Goal: Task Accomplishment & Management: Complete application form

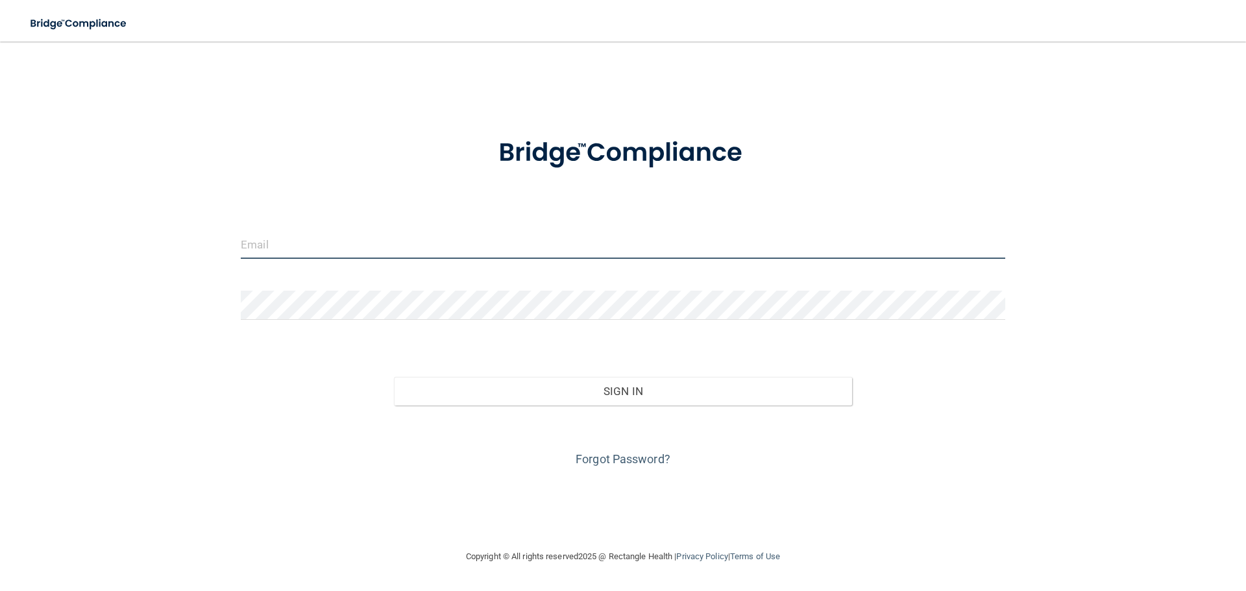
click at [434, 254] on input "email" at bounding box center [623, 244] width 765 height 29
type input "[EMAIL_ADDRESS][DOMAIN_NAME]"
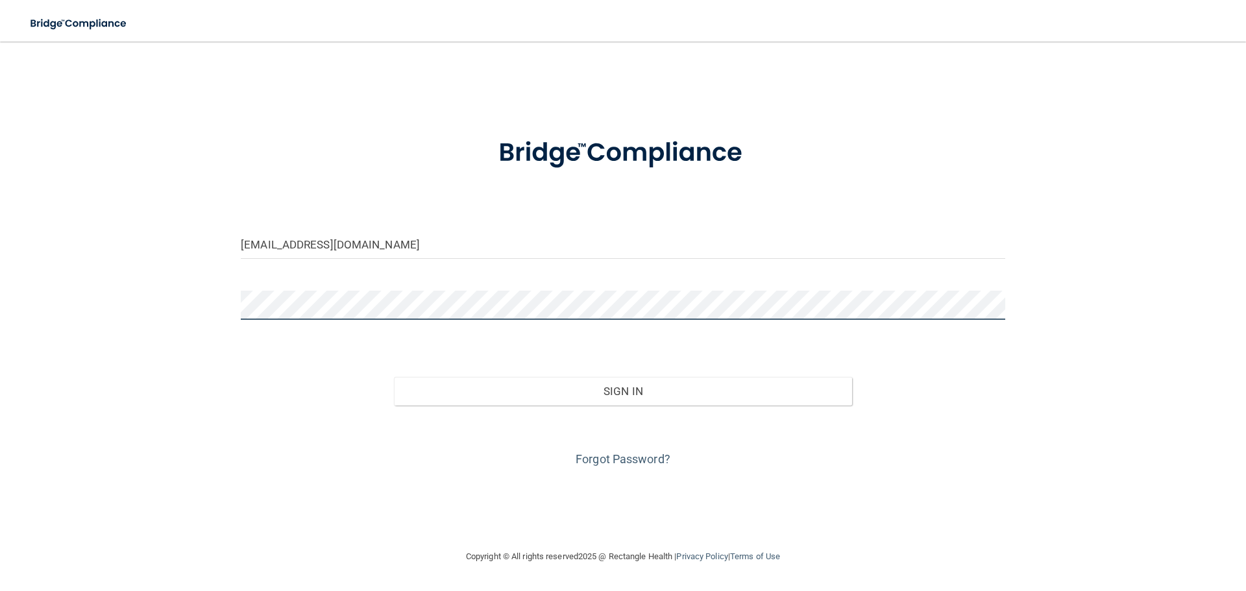
click at [394, 377] on button "Sign In" at bounding box center [623, 391] width 459 height 29
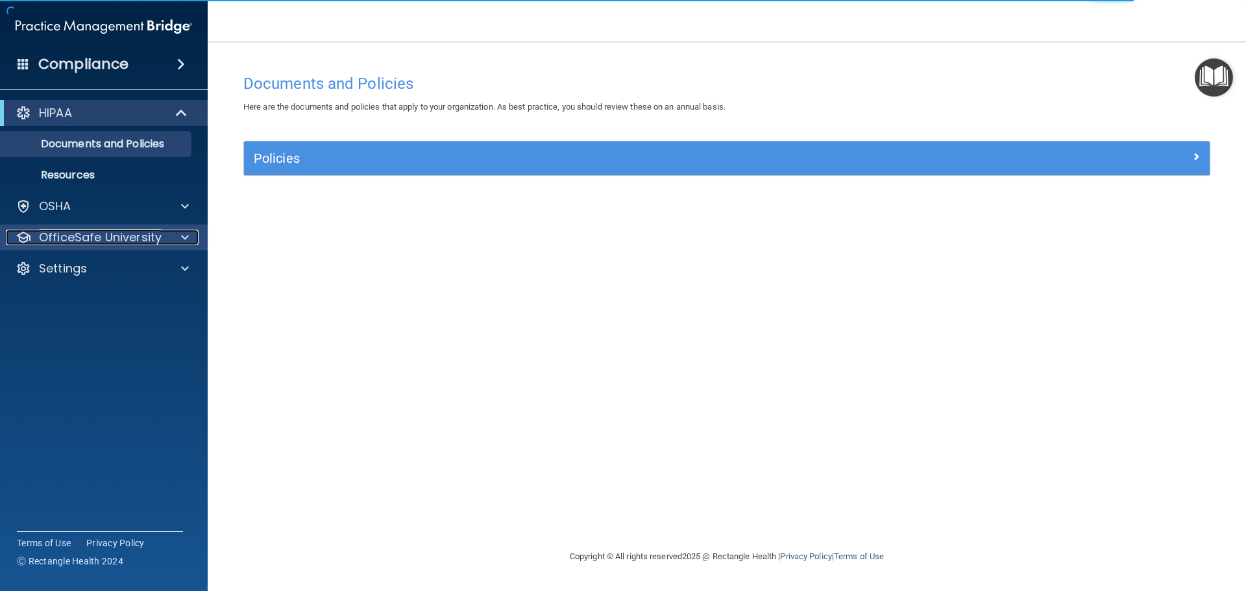
click at [167, 231] on div at bounding box center [183, 238] width 32 height 16
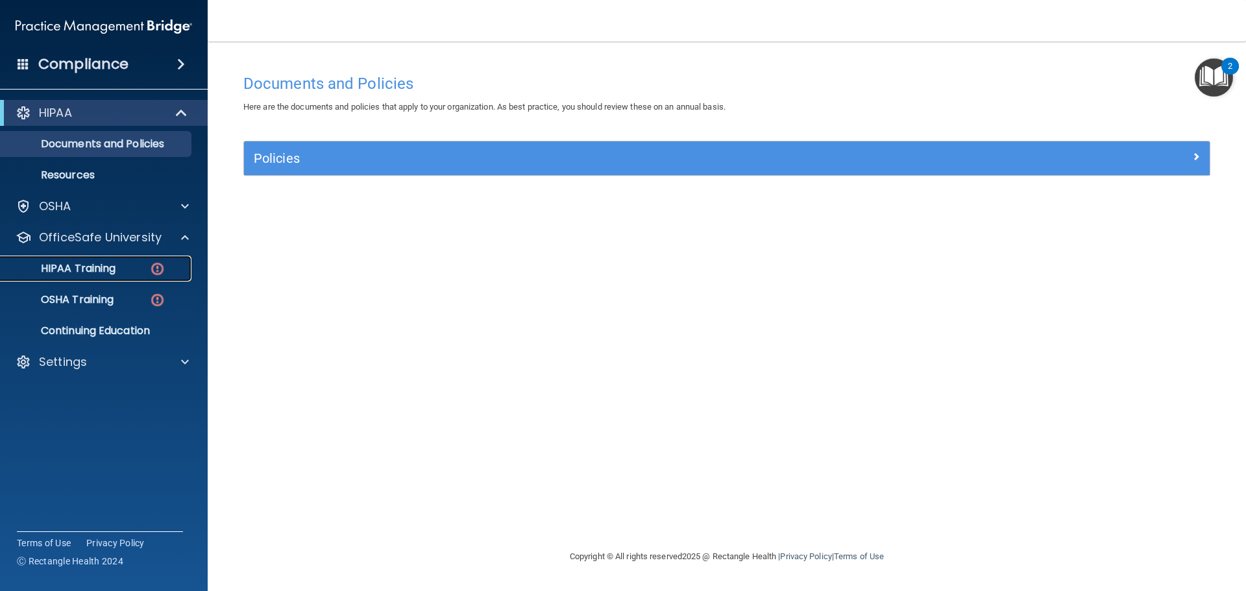
click at [143, 265] on div "HIPAA Training" at bounding box center [96, 268] width 177 height 13
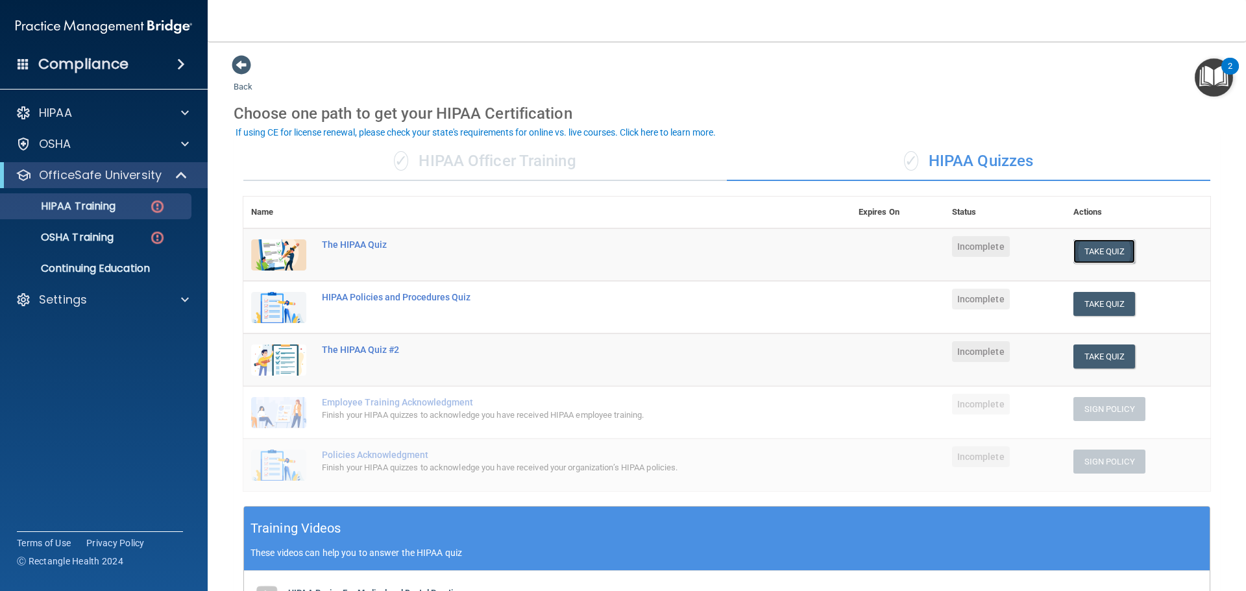
click at [1103, 255] on button "Take Quiz" at bounding box center [1104, 251] width 62 height 24
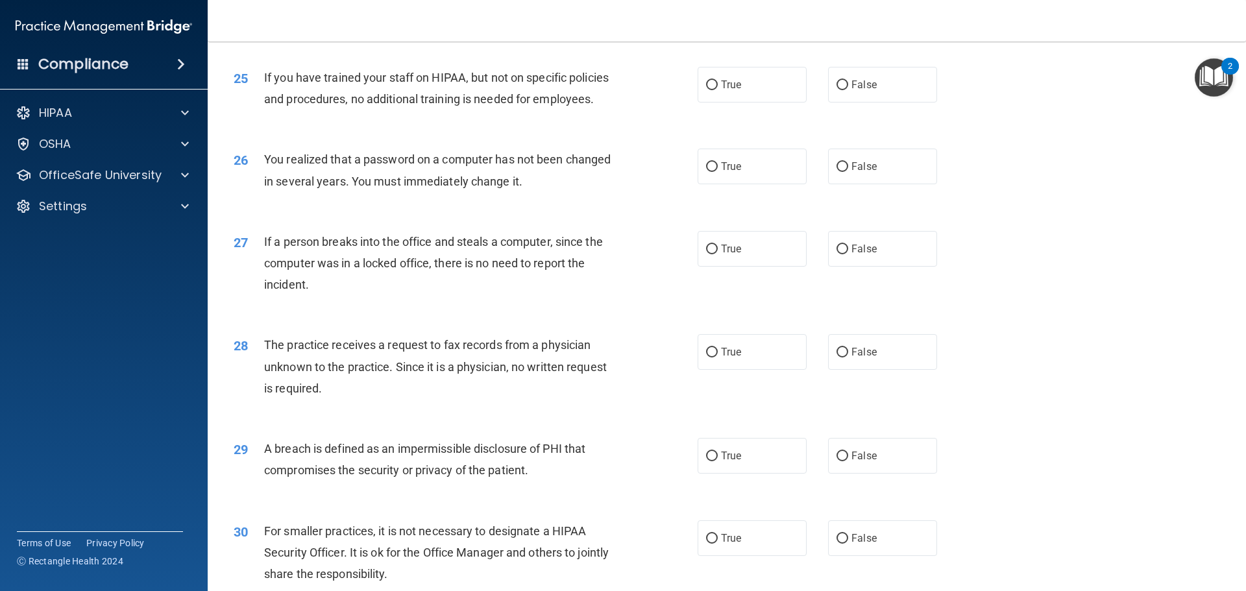
scroll to position [2481, 0]
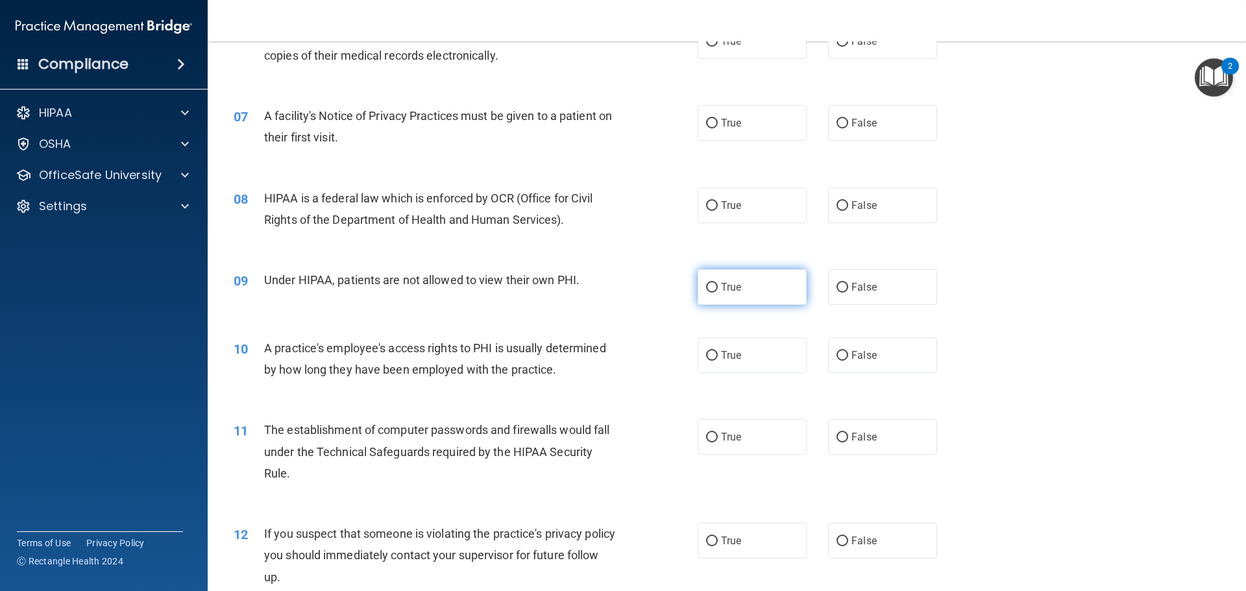
drag, startPoint x: 749, startPoint y: 326, endPoint x: 747, endPoint y: 301, distance: 24.7
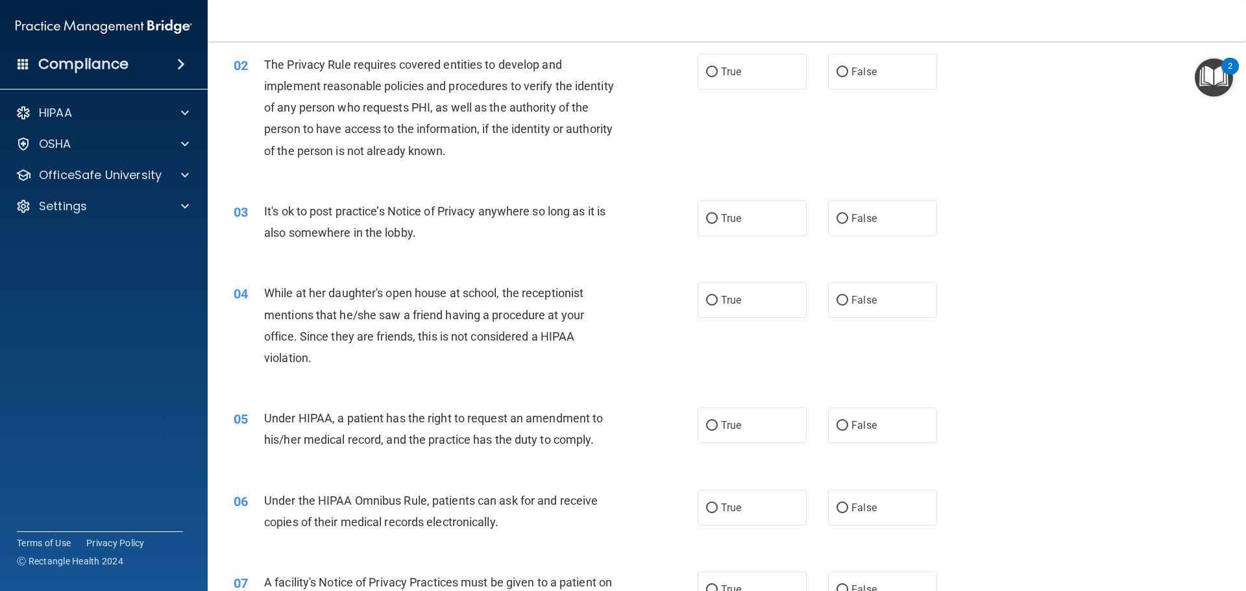
scroll to position [0, 0]
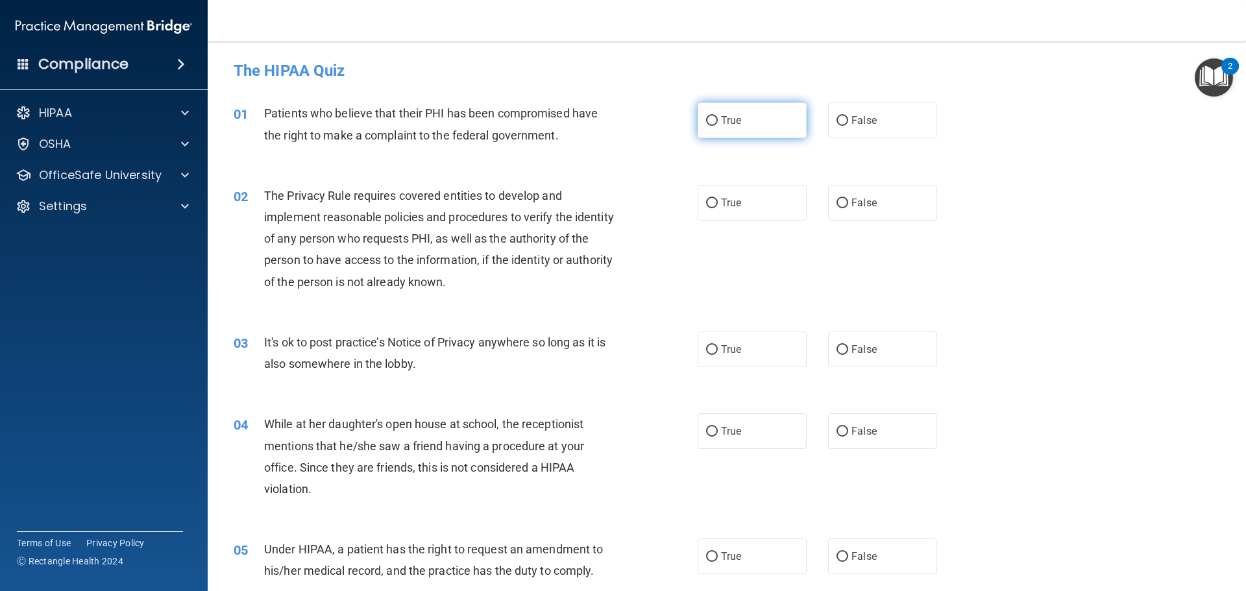
click at [792, 126] on label "True" at bounding box center [752, 121] width 109 height 36
click at [718, 126] on input "True" at bounding box center [712, 121] width 12 height 10
radio input "true"
click at [713, 208] on label "True" at bounding box center [752, 203] width 109 height 36
click at [713, 208] on input "True" at bounding box center [712, 204] width 12 height 10
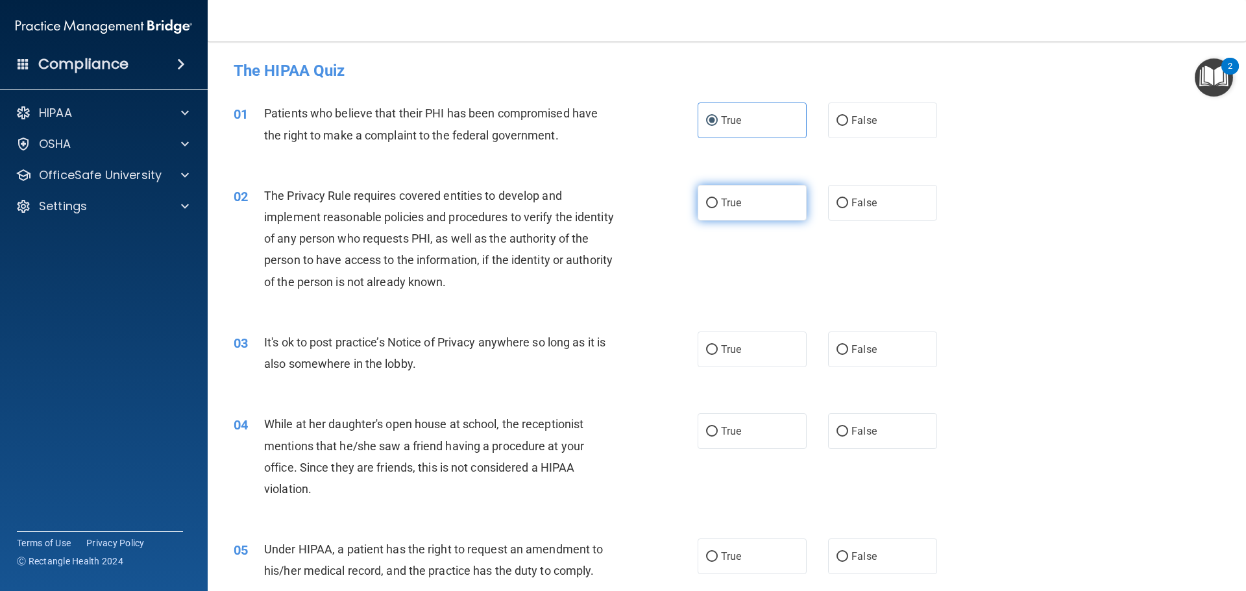
radio input "true"
click at [768, 356] on label "True" at bounding box center [752, 350] width 109 height 36
click at [718, 355] on input "True" at bounding box center [712, 350] width 12 height 10
radio input "true"
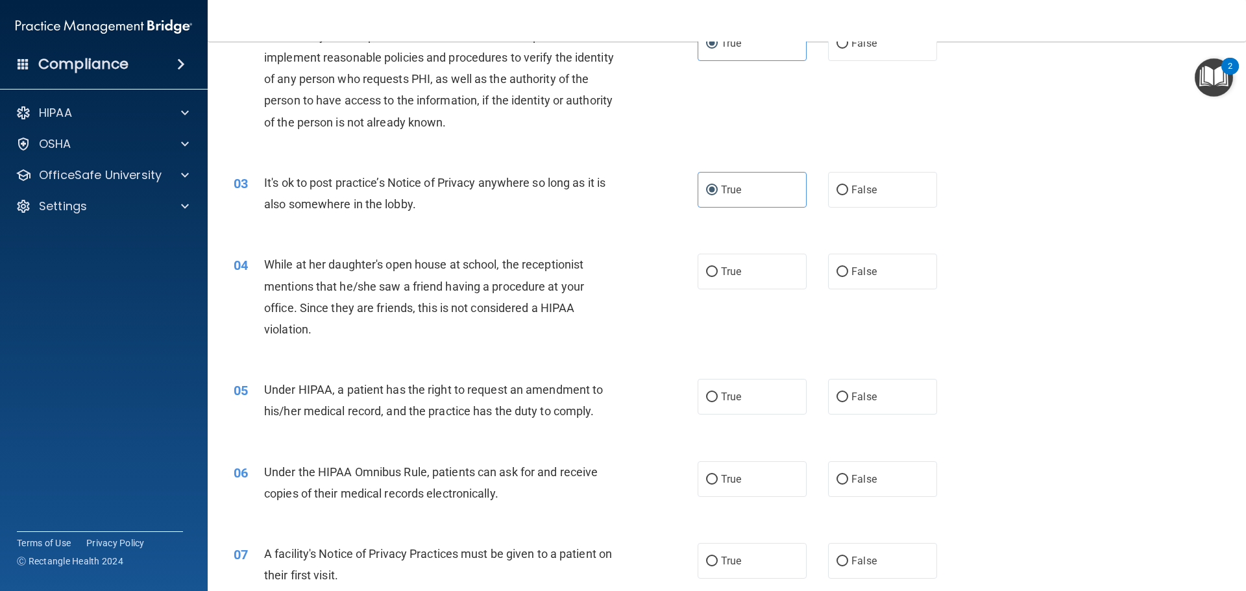
scroll to position [130, 0]
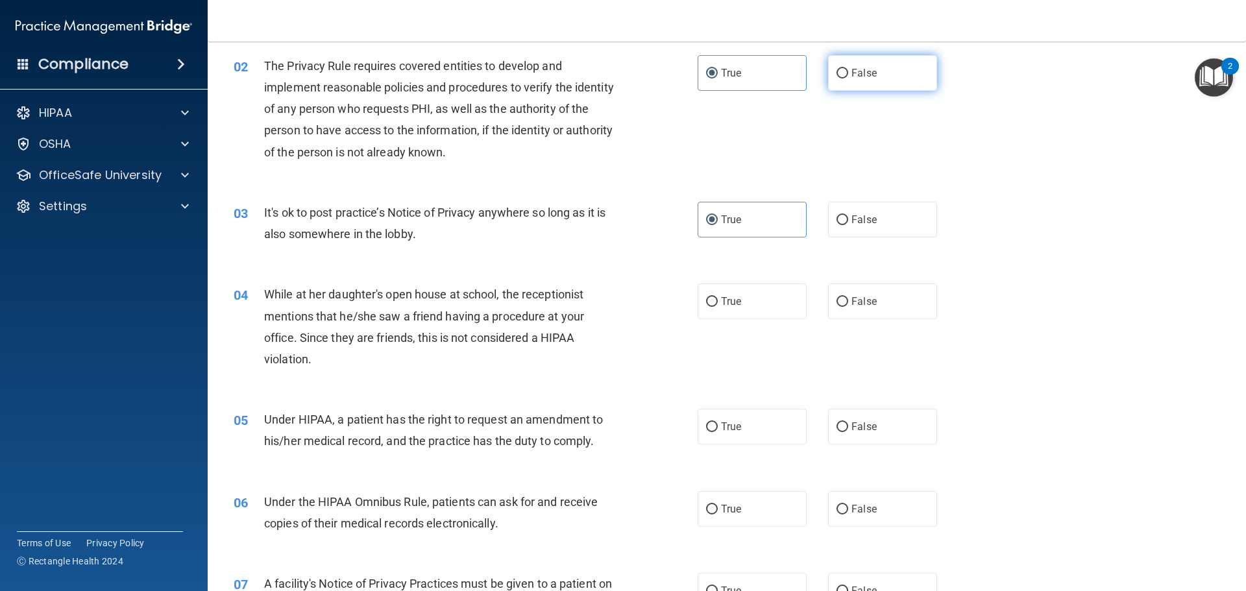
click at [828, 77] on label "False" at bounding box center [882, 73] width 109 height 36
click at [837, 77] on input "False" at bounding box center [843, 74] width 12 height 10
radio input "true"
radio input "false"
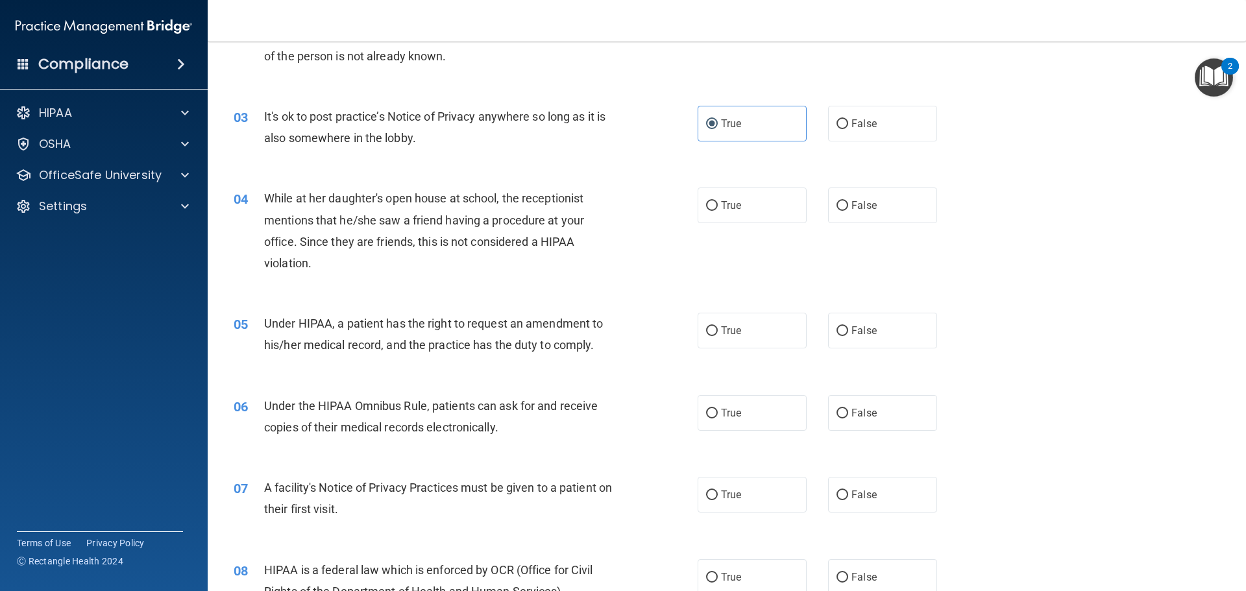
scroll to position [260, 0]
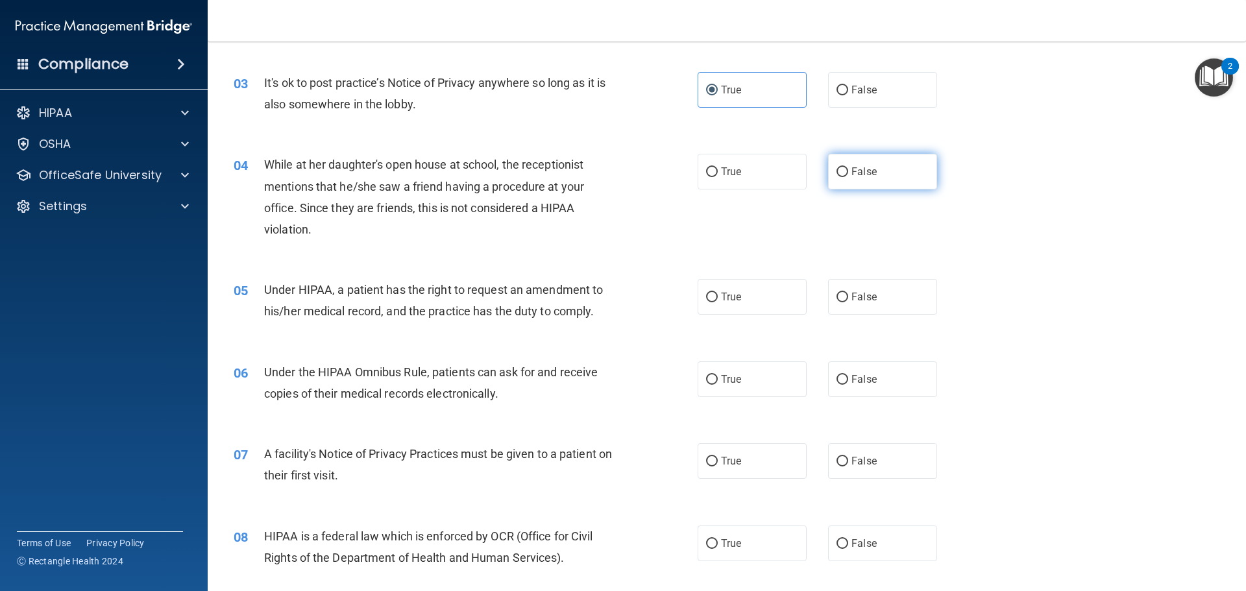
click at [829, 180] on label "False" at bounding box center [882, 172] width 109 height 36
click at [837, 177] on input "False" at bounding box center [843, 172] width 12 height 10
radio input "true"
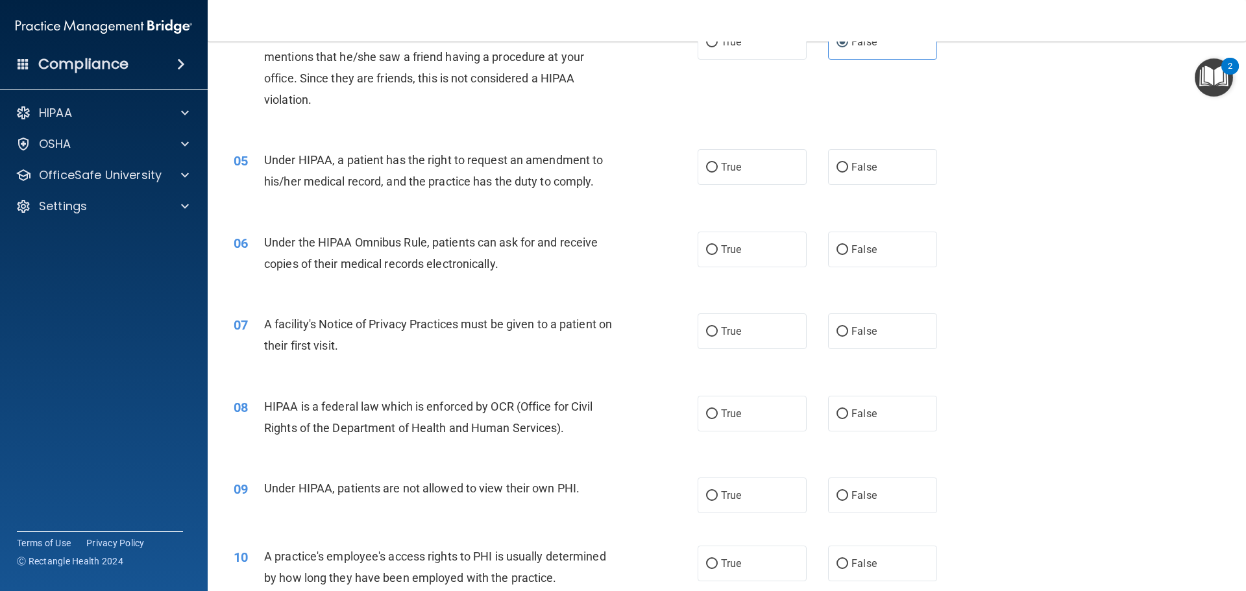
scroll to position [454, 0]
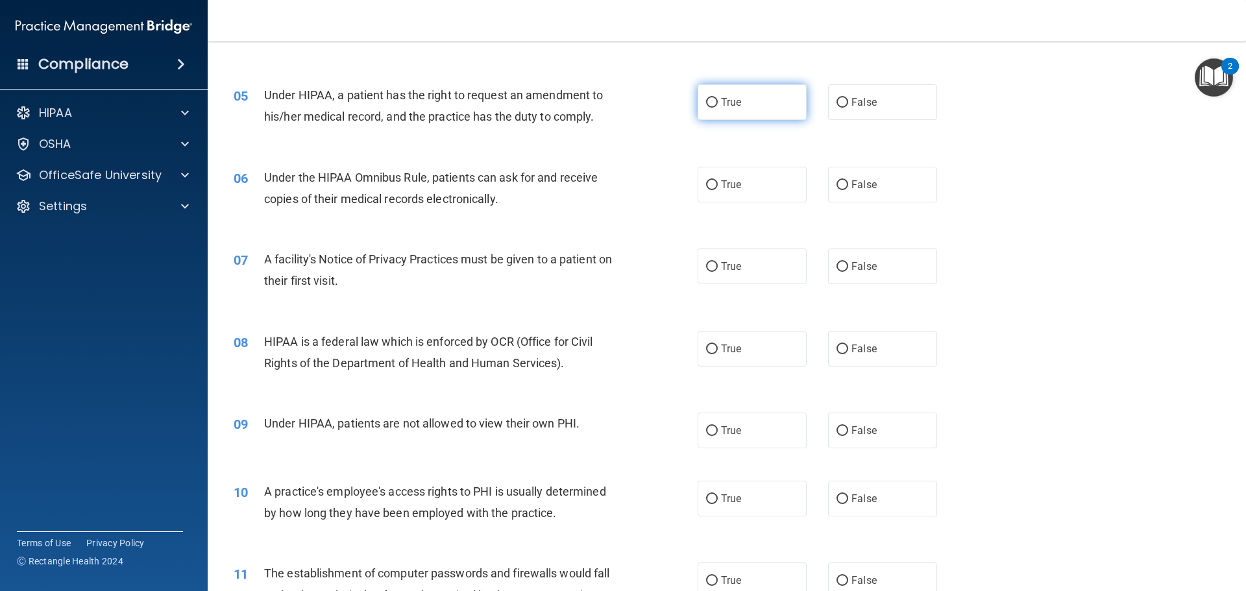
click at [704, 118] on label "True" at bounding box center [752, 102] width 109 height 36
click at [706, 108] on input "True" at bounding box center [712, 103] width 12 height 10
radio input "true"
click at [745, 201] on label "True" at bounding box center [752, 185] width 109 height 36
click at [718, 190] on input "True" at bounding box center [712, 185] width 12 height 10
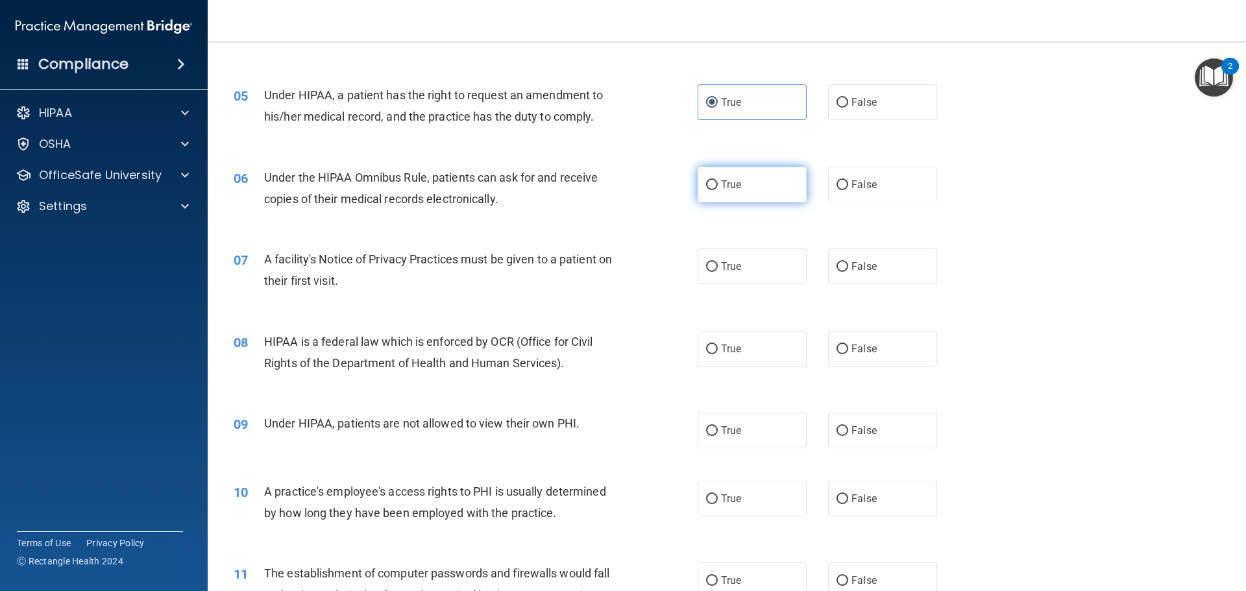
radio input "true"
click at [698, 267] on label "True" at bounding box center [752, 267] width 109 height 36
click at [706, 267] on input "True" at bounding box center [712, 267] width 12 height 10
radio input "true"
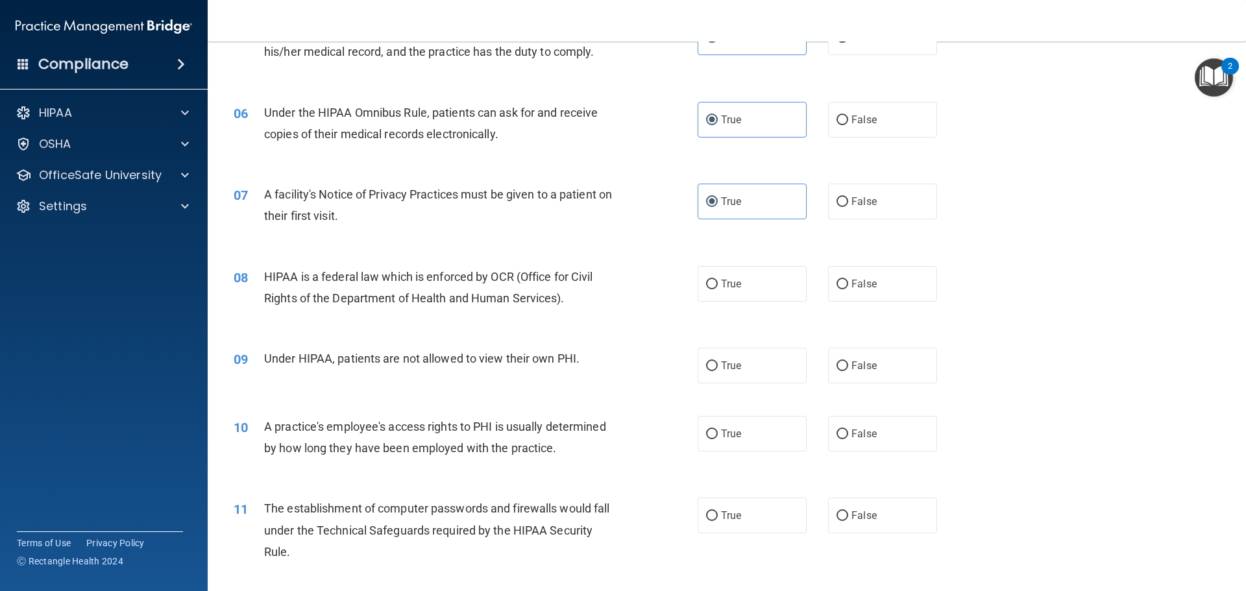
scroll to position [584, 0]
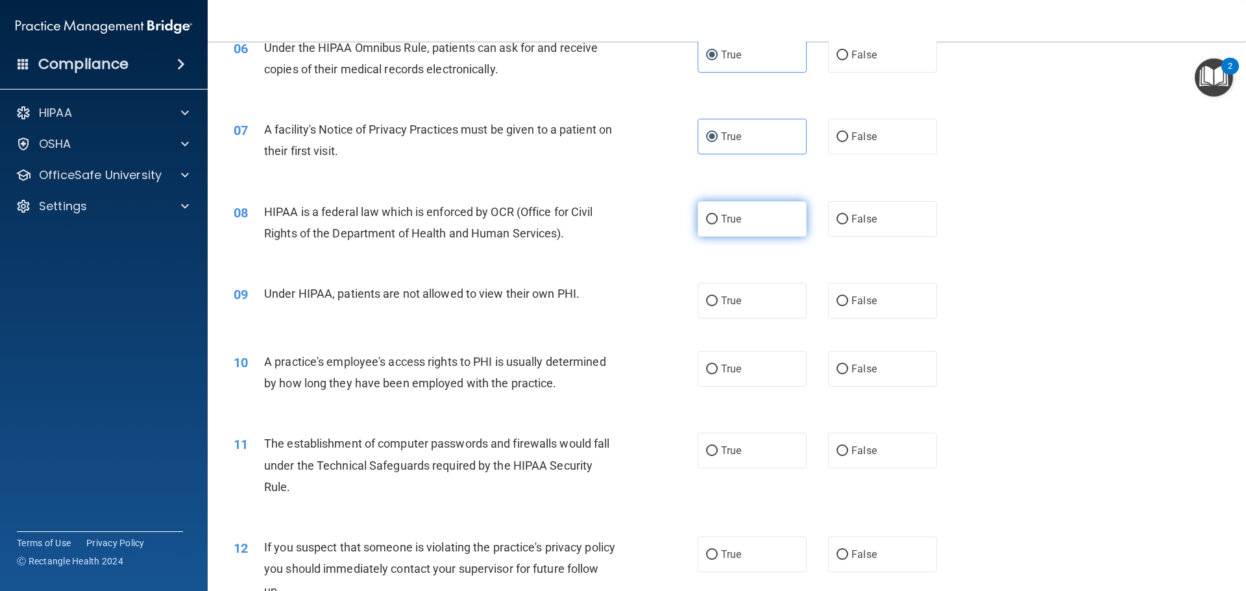
click at [718, 232] on label "True" at bounding box center [752, 219] width 109 height 36
click at [718, 225] on input "True" at bounding box center [712, 220] width 12 height 10
radio input "true"
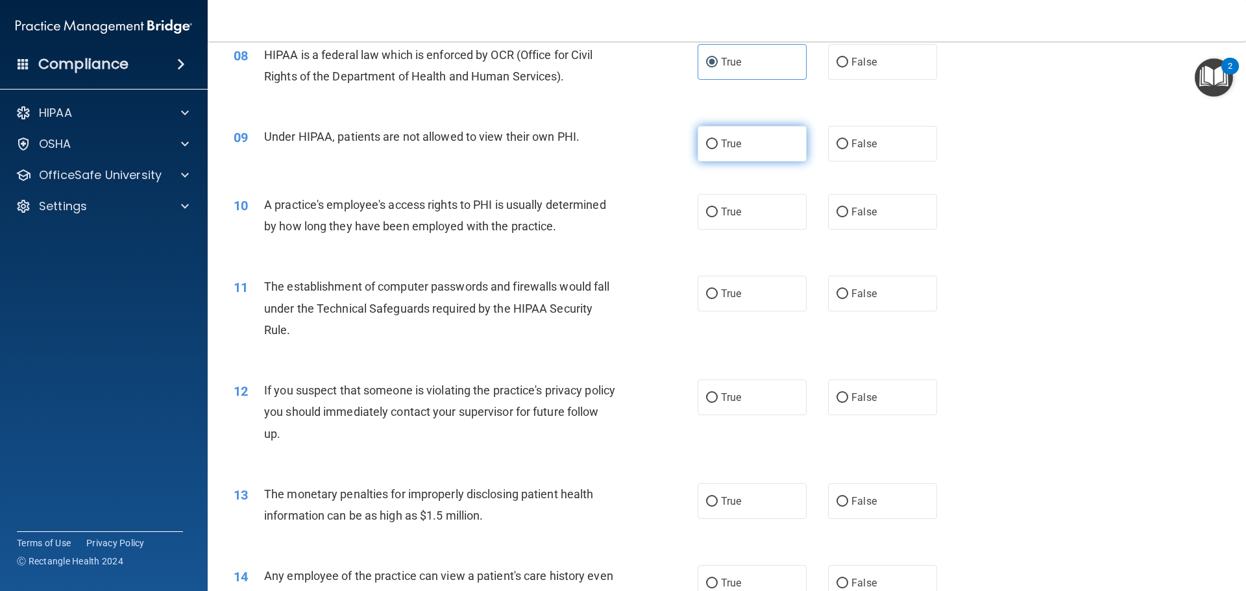
scroll to position [779, 0]
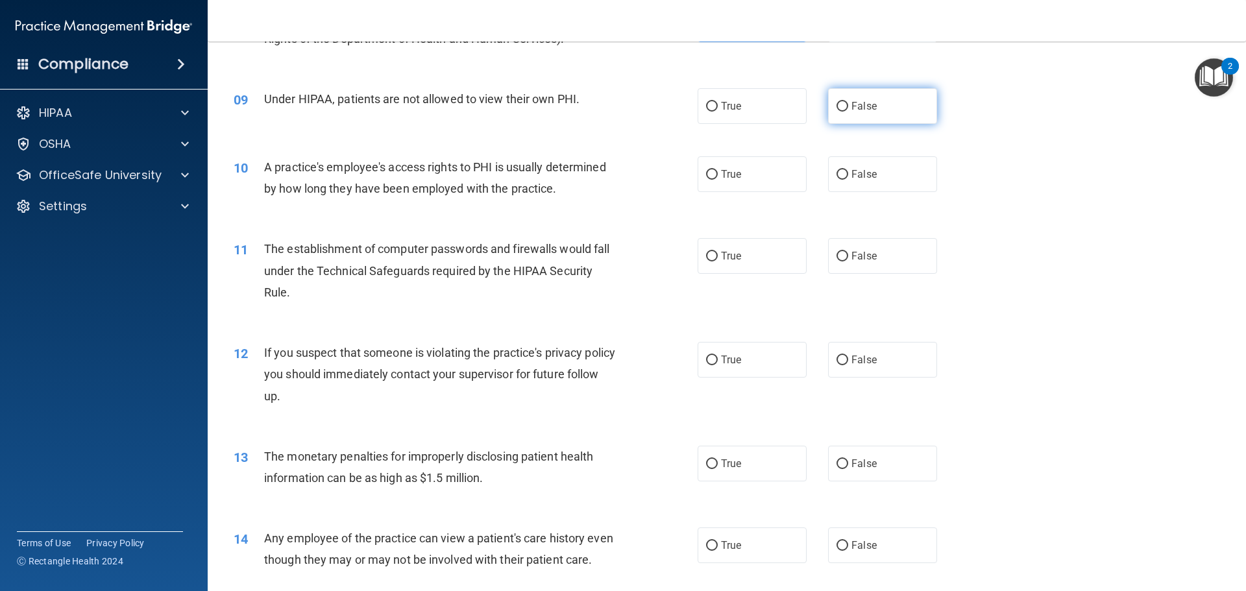
click at [894, 88] on label "False" at bounding box center [882, 106] width 109 height 36
click at [848, 102] on input "False" at bounding box center [843, 107] width 12 height 10
radio input "true"
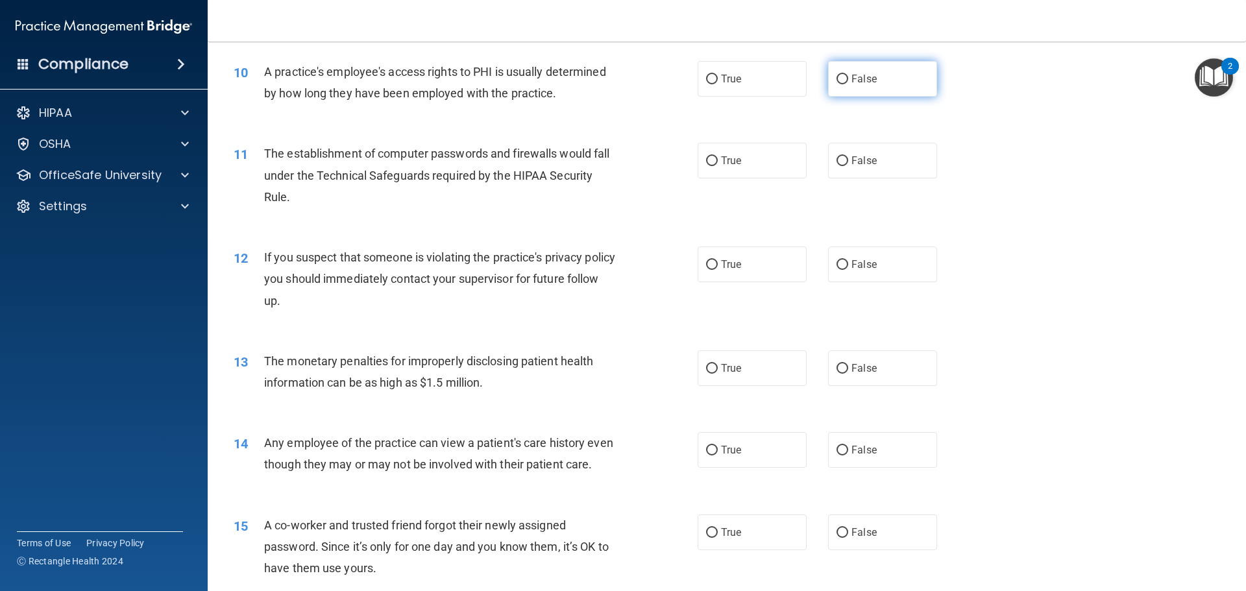
scroll to position [844, 0]
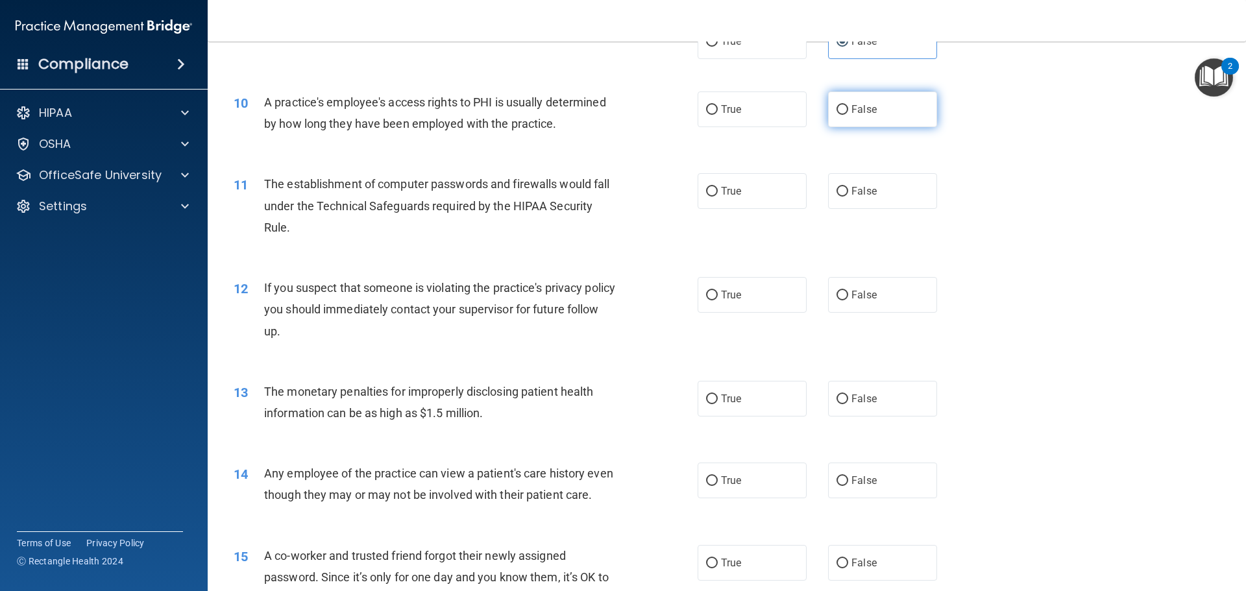
click at [852, 113] on span "False" at bounding box center [864, 109] width 25 height 12
click at [848, 113] on input "False" at bounding box center [843, 110] width 12 height 10
radio input "true"
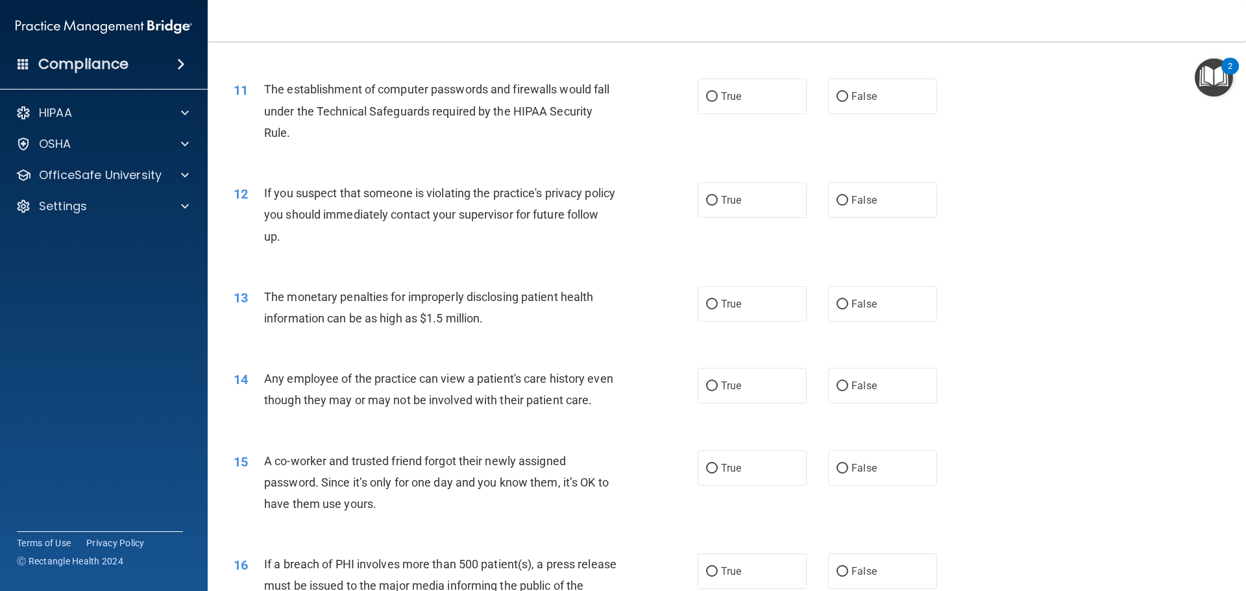
scroll to position [974, 0]
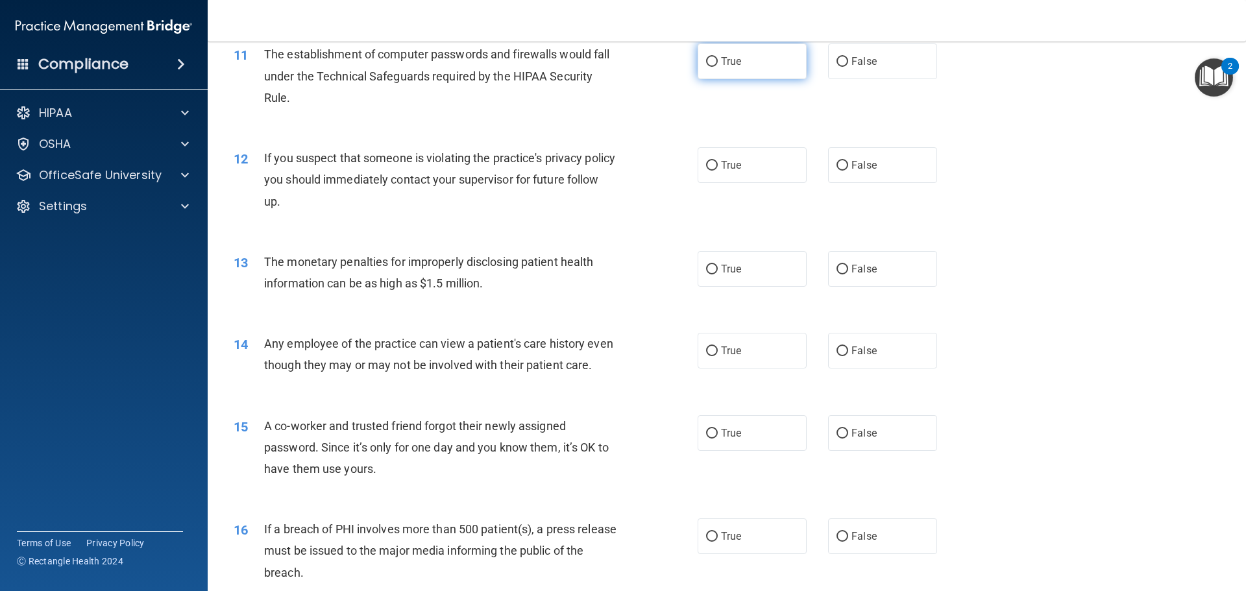
click at [718, 74] on label "True" at bounding box center [752, 61] width 109 height 36
click at [718, 67] on input "True" at bounding box center [712, 62] width 12 height 10
radio input "true"
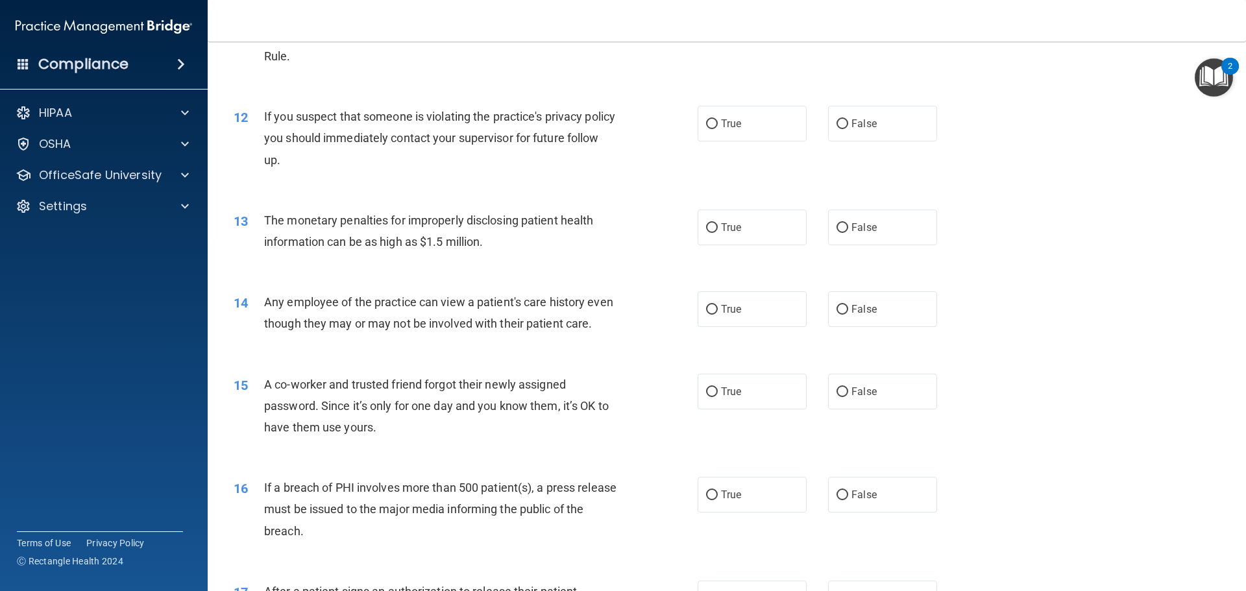
scroll to position [1038, 0]
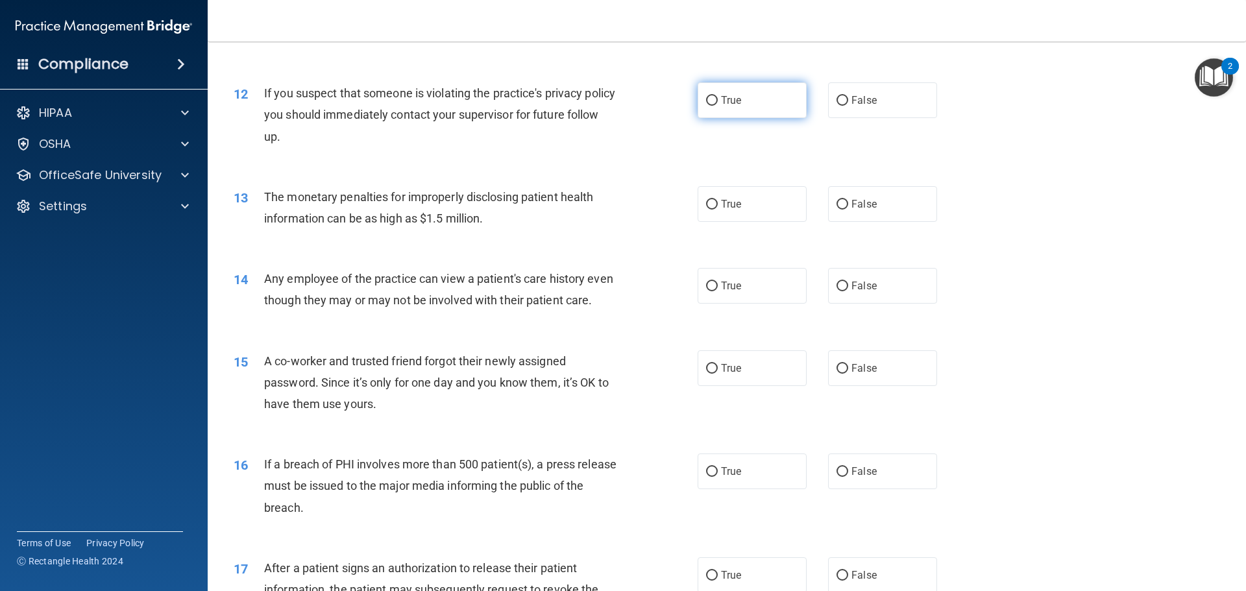
click at [711, 108] on label "True" at bounding box center [752, 100] width 109 height 36
click at [711, 106] on input "True" at bounding box center [712, 101] width 12 height 10
radio input "true"
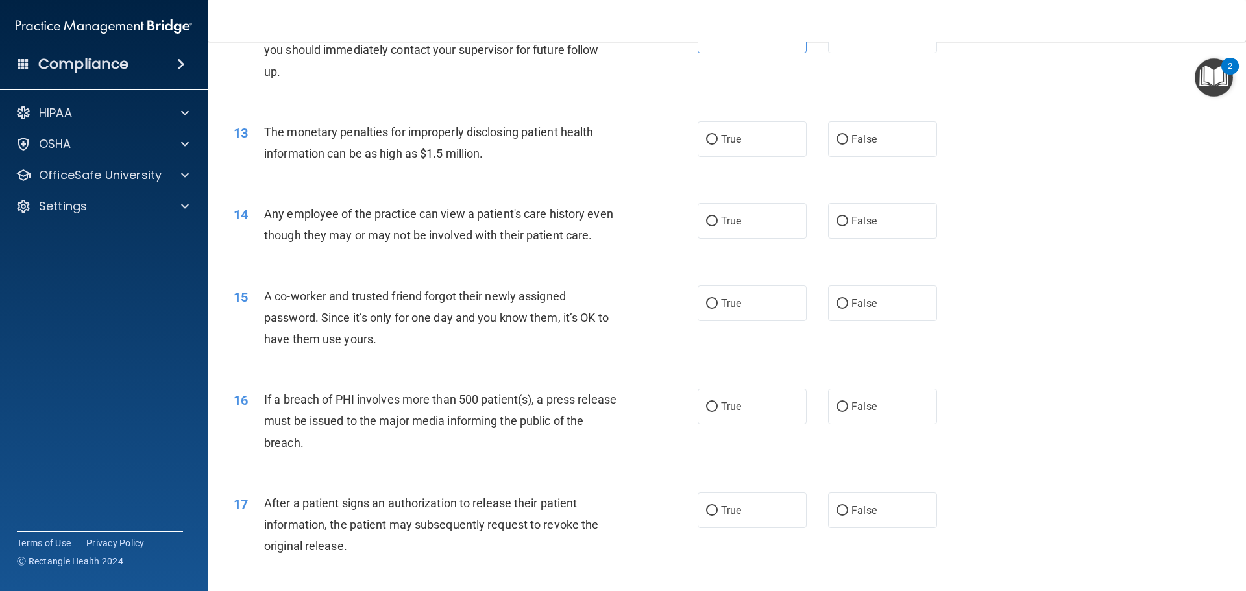
scroll to position [1168, 0]
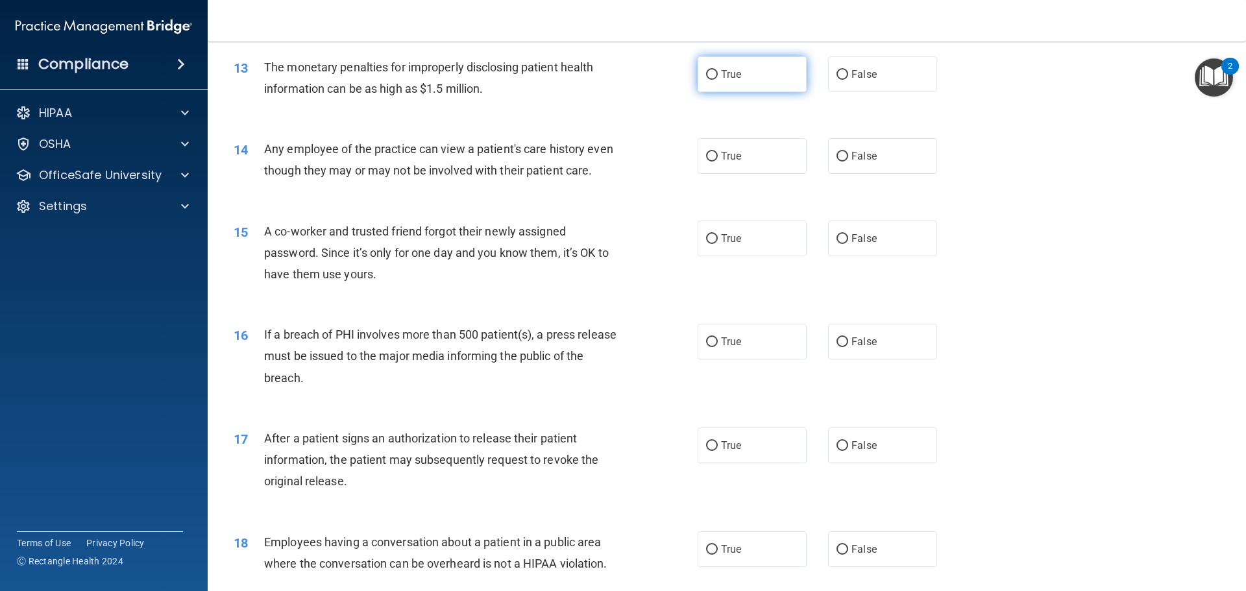
click at [698, 75] on label "True" at bounding box center [752, 74] width 109 height 36
click at [706, 75] on input "True" at bounding box center [712, 75] width 12 height 10
radio input "true"
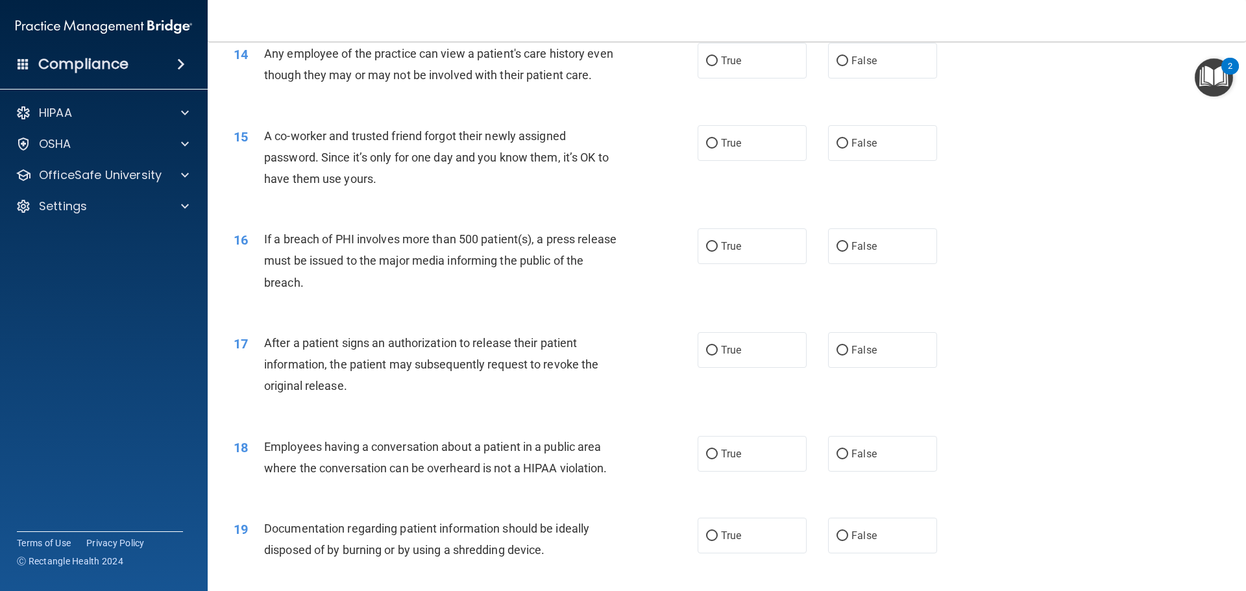
scroll to position [1233, 0]
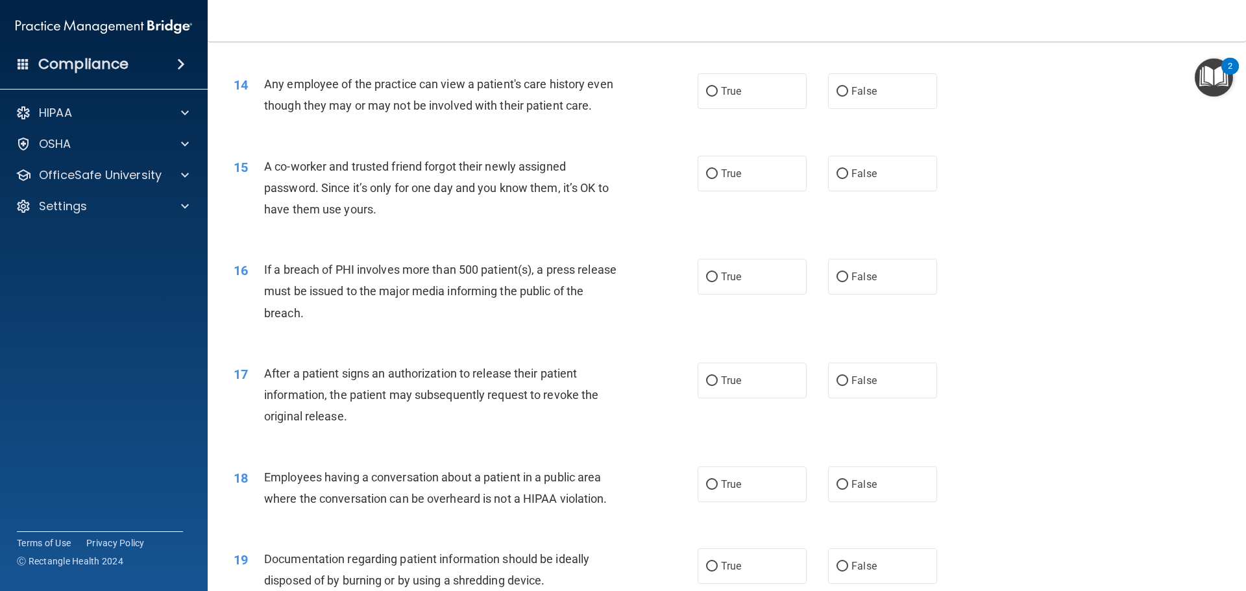
click at [688, 110] on div "14 Any employee of the practice can view a patient's care history even though t…" at bounding box center [465, 97] width 503 height 49
click at [705, 100] on label "True" at bounding box center [752, 91] width 109 height 36
click at [706, 97] on input "True" at bounding box center [712, 92] width 12 height 10
radio input "true"
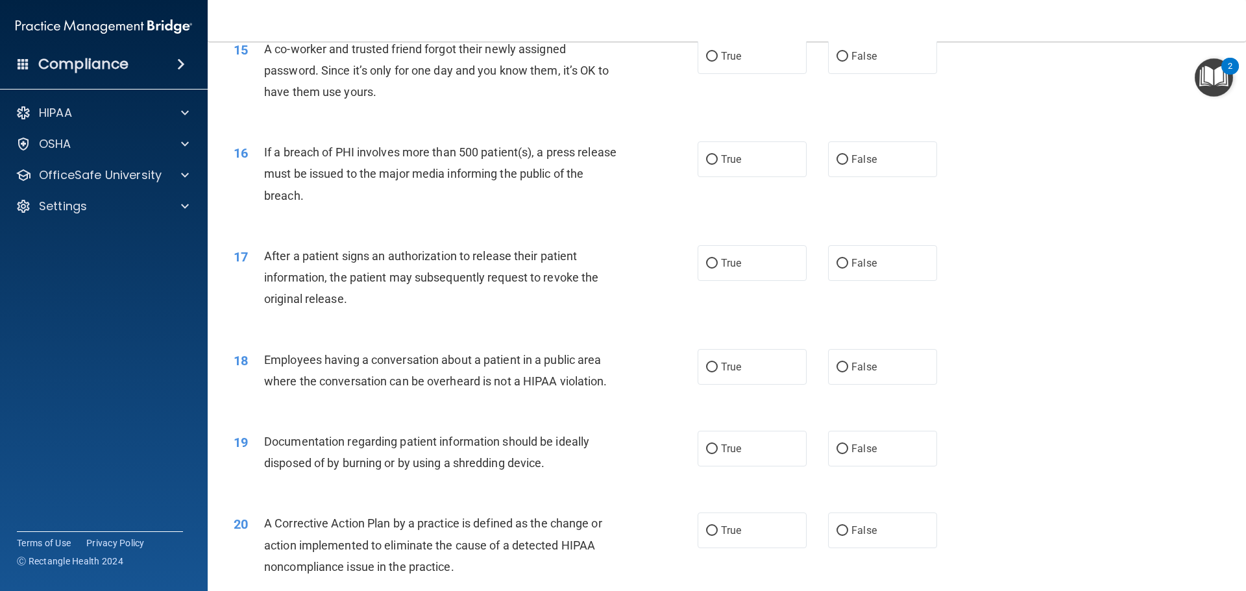
scroll to position [1363, 0]
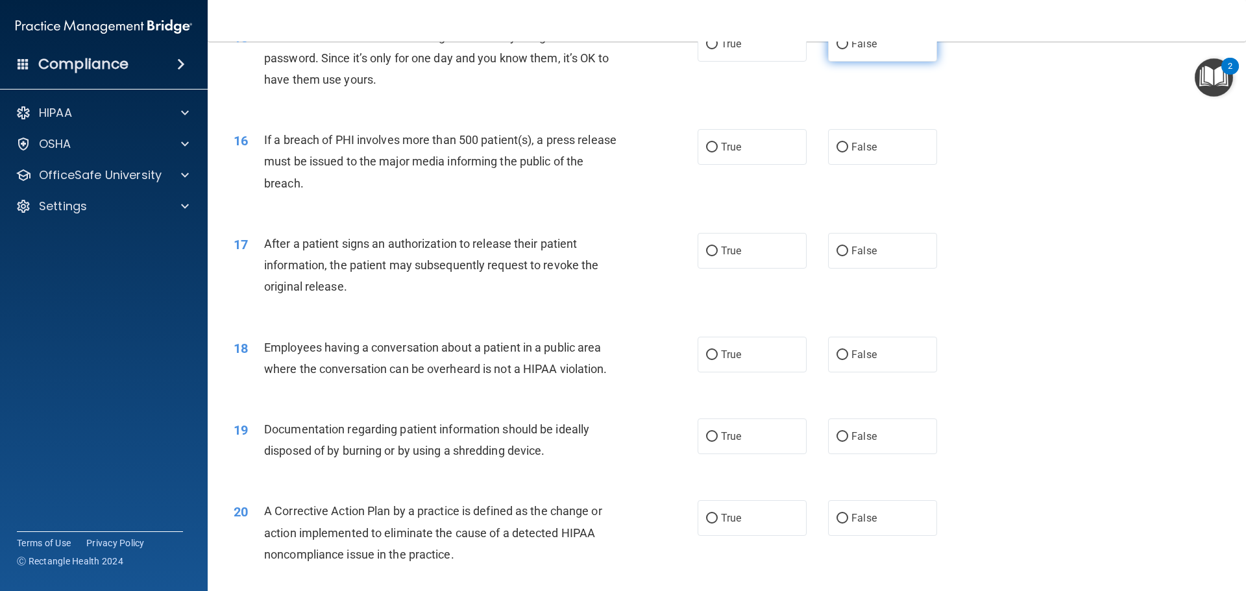
click at [828, 62] on label "False" at bounding box center [882, 44] width 109 height 36
click at [837, 49] on input "False" at bounding box center [843, 45] width 12 height 10
radio input "true"
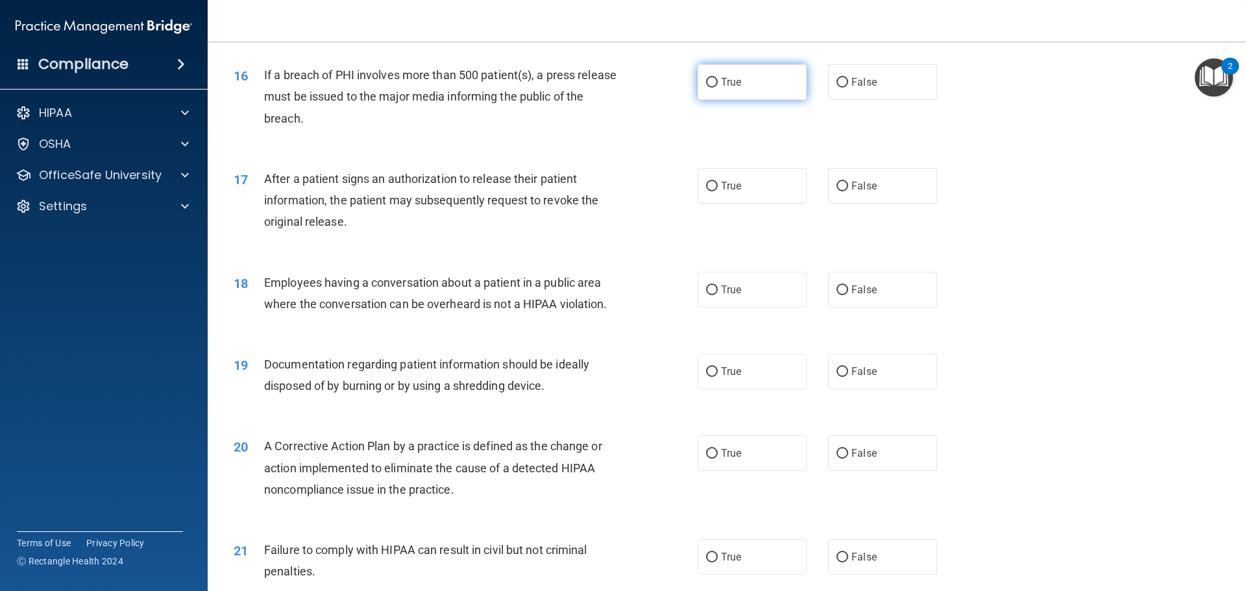
click at [786, 100] on label "True" at bounding box center [752, 82] width 109 height 36
click at [718, 88] on input "True" at bounding box center [712, 83] width 12 height 10
radio input "true"
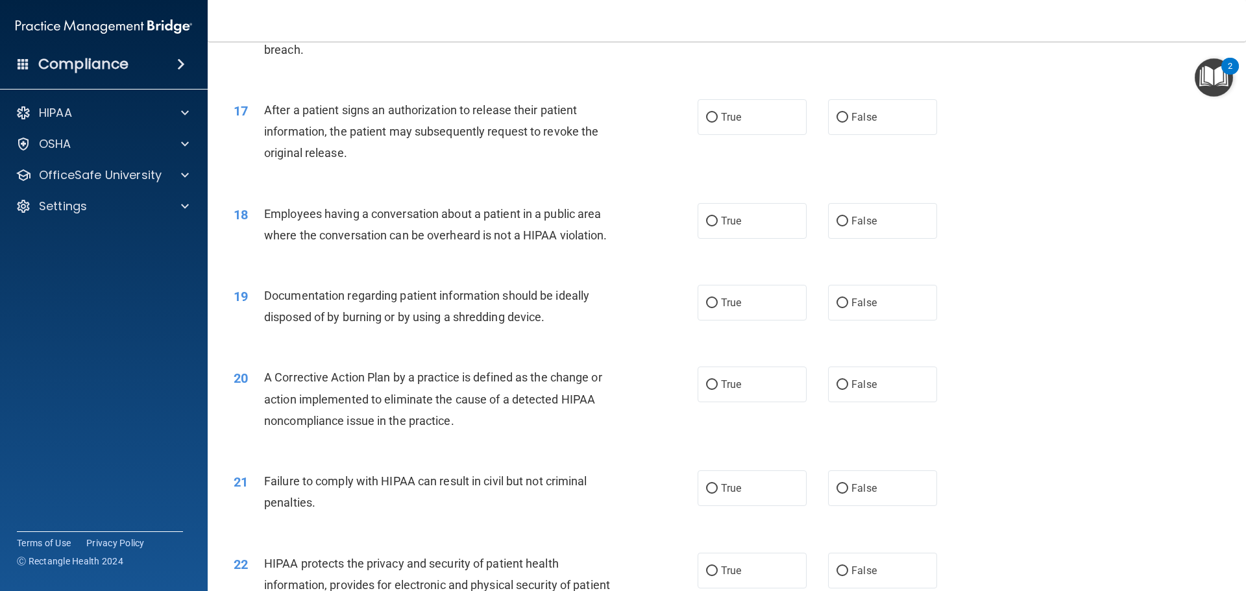
scroll to position [1558, 0]
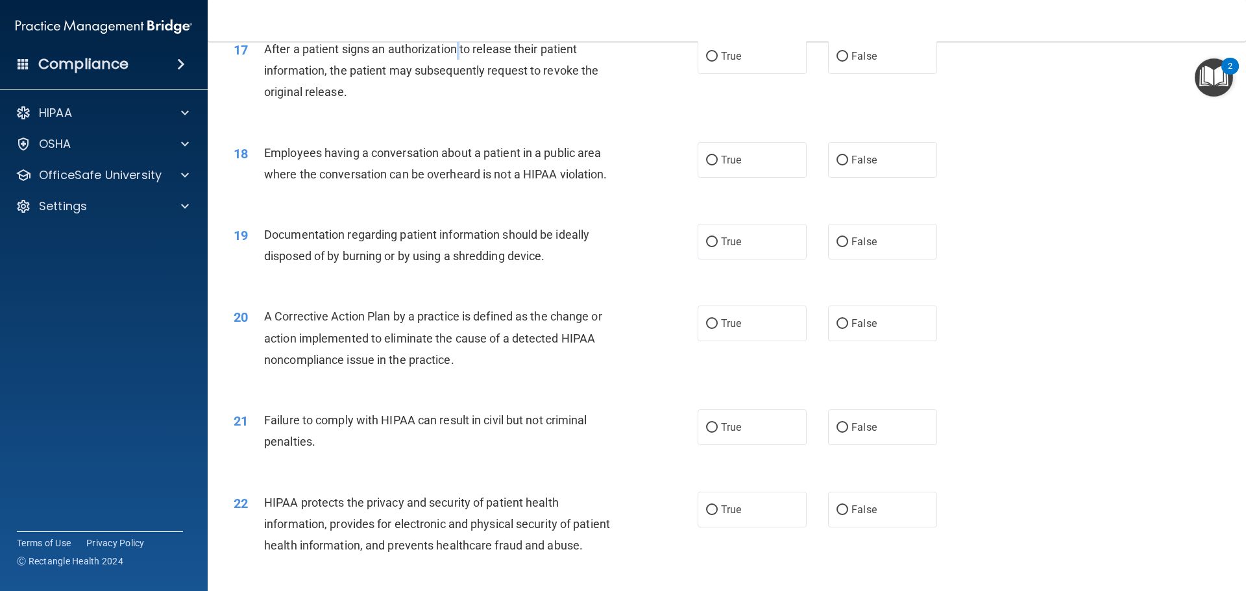
click at [461, 71] on span "After a patient signs an authorization to release their patient information, th…" at bounding box center [431, 70] width 334 height 56
click at [473, 72] on span "After a patient signs an authorization to release their patient information, th…" at bounding box center [431, 70] width 334 height 56
click at [498, 50] on div "17 After a patient signs an authorization to release their patient information,…" at bounding box center [727, 74] width 1006 height 104
click at [789, 74] on label "True" at bounding box center [752, 56] width 109 height 36
click at [718, 62] on input "True" at bounding box center [712, 57] width 12 height 10
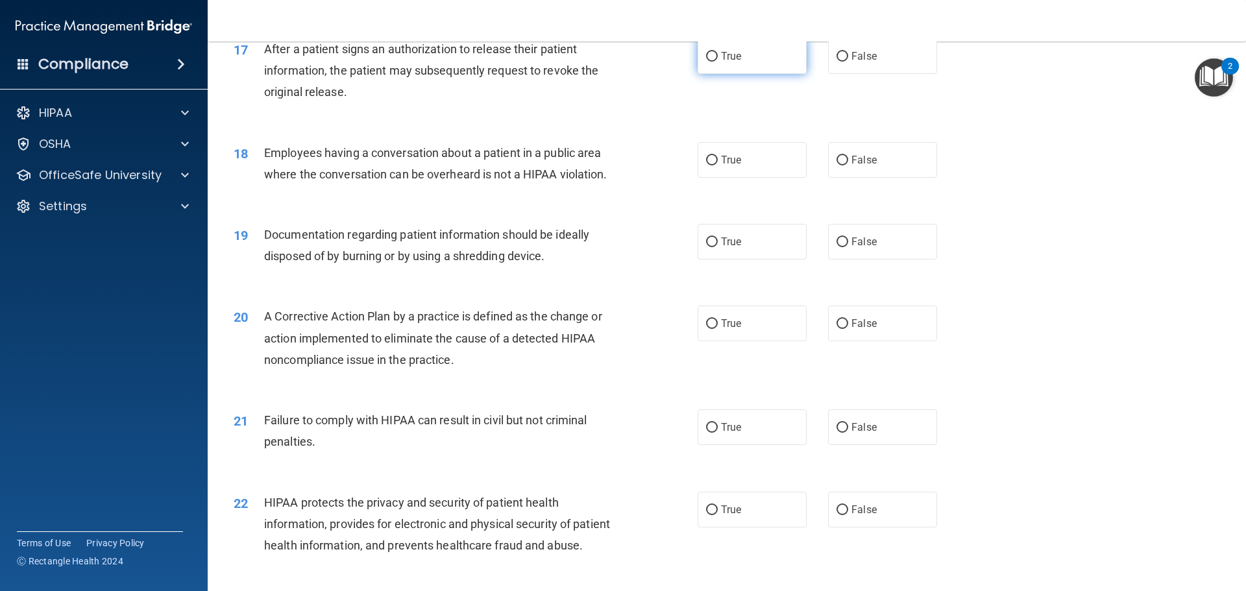
radio input "true"
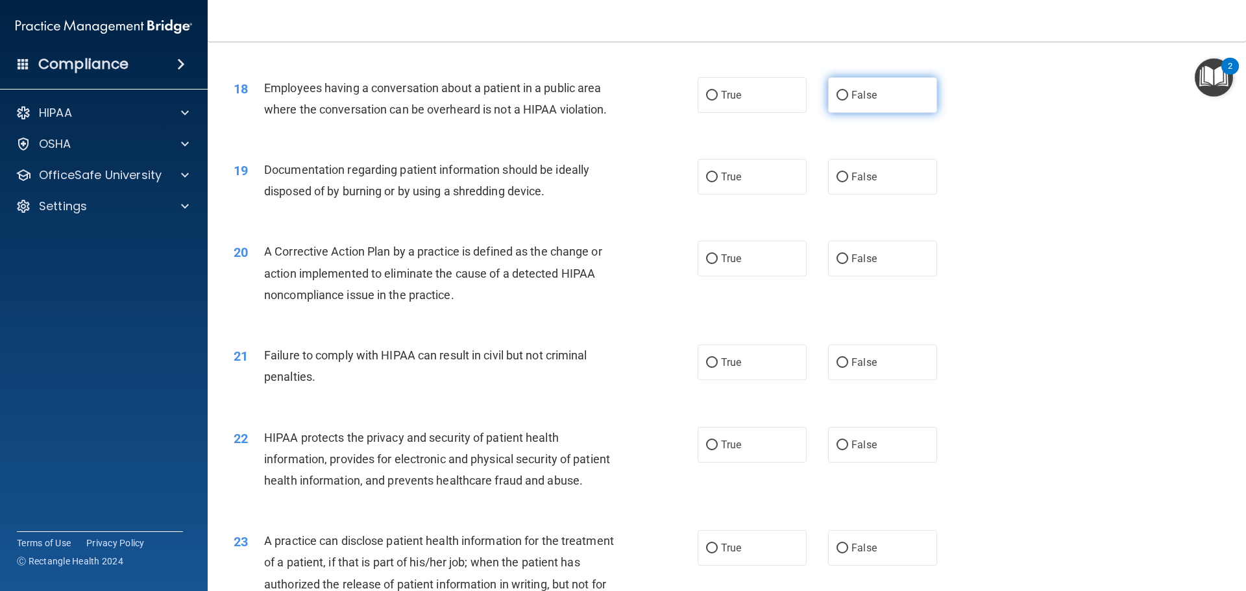
click at [877, 113] on label "False" at bounding box center [882, 95] width 109 height 36
click at [848, 101] on input "False" at bounding box center [843, 96] width 12 height 10
radio input "true"
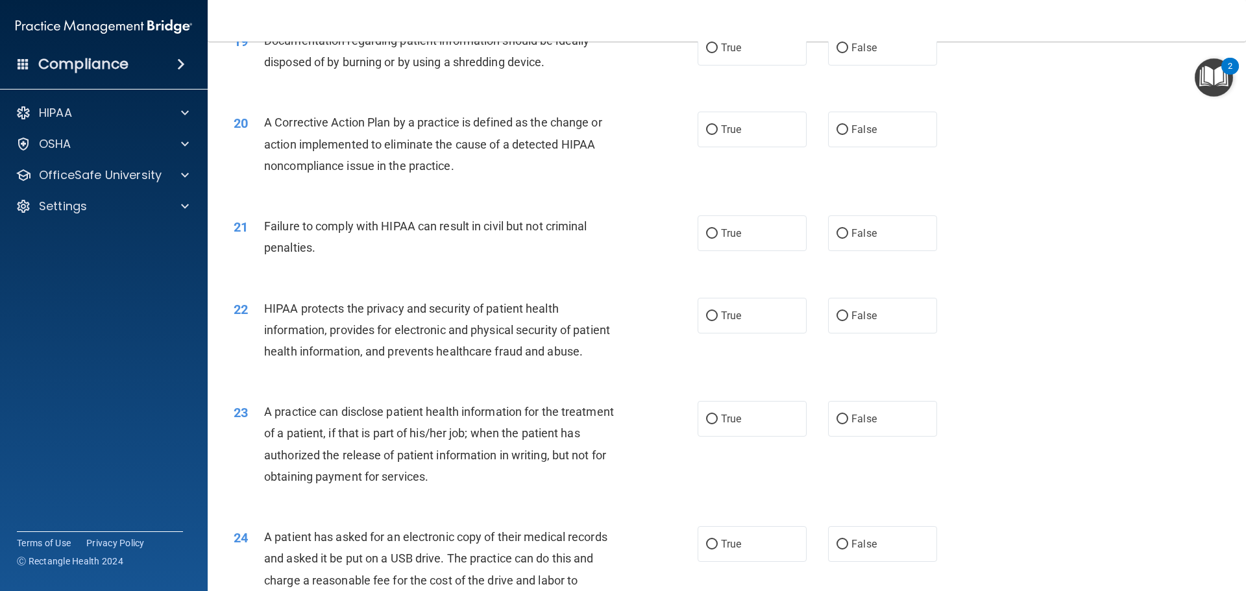
scroll to position [1752, 0]
click at [739, 65] on label "True" at bounding box center [752, 47] width 109 height 36
click at [718, 53] on input "True" at bounding box center [712, 48] width 12 height 10
radio input "true"
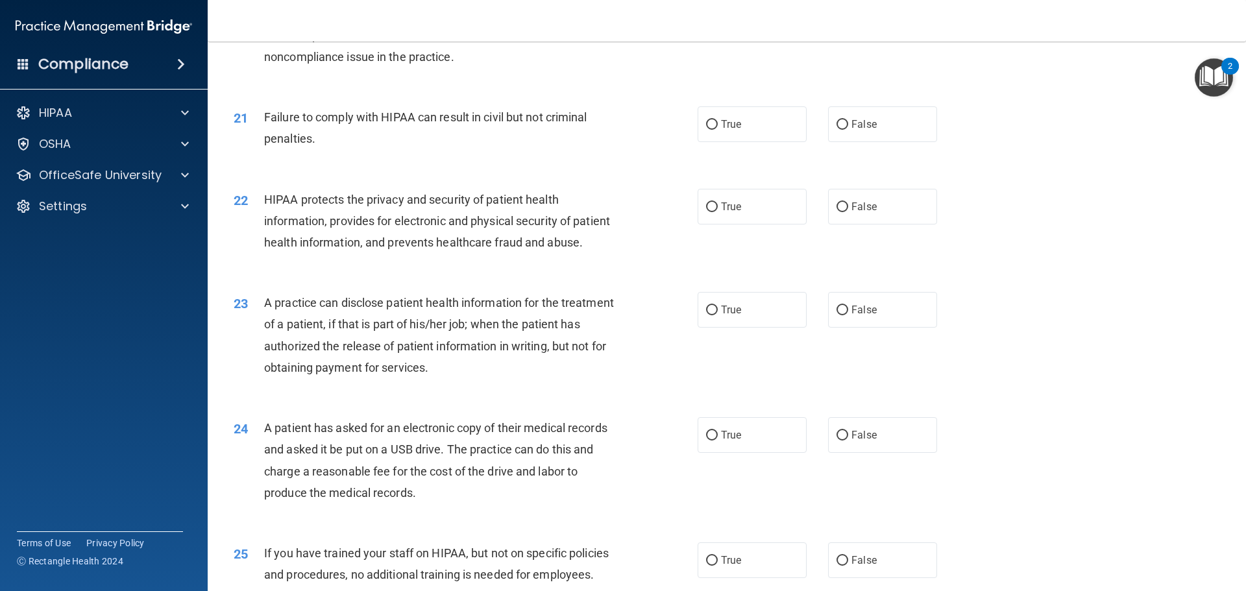
scroll to position [1832, 0]
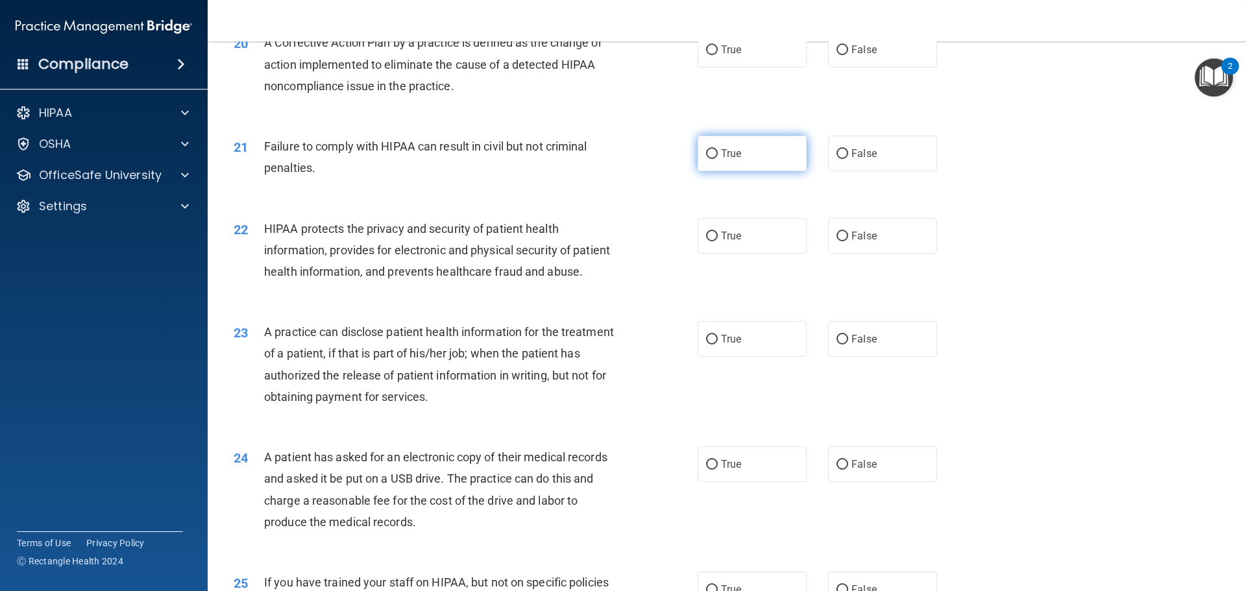
click at [698, 171] on label "True" at bounding box center [752, 154] width 109 height 36
click at [706, 159] on input "True" at bounding box center [712, 154] width 12 height 10
radio input "true"
click at [840, 171] on label "False" at bounding box center [882, 154] width 109 height 36
click at [840, 159] on input "False" at bounding box center [843, 154] width 12 height 10
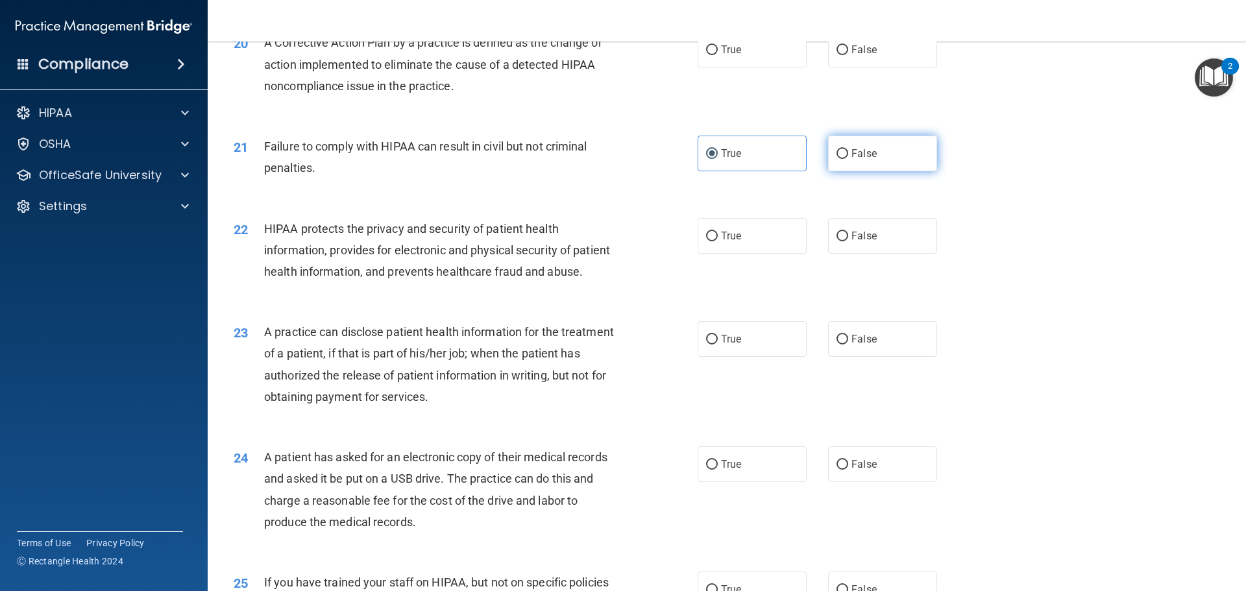
radio input "true"
radio input "false"
click at [794, 54] on div "20 A Corrective Action Plan by a practice is defined as the change or action im…" at bounding box center [727, 68] width 1006 height 104
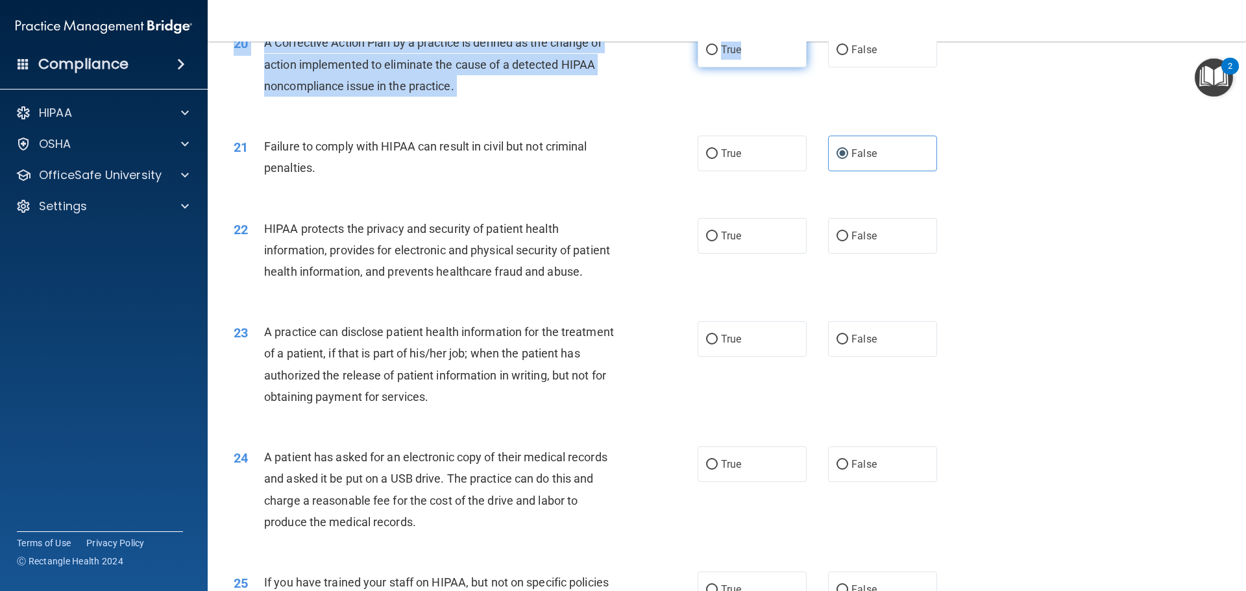
click at [792, 57] on label "True" at bounding box center [752, 50] width 109 height 36
click at [718, 55] on input "True" at bounding box center [712, 50] width 12 height 10
radio input "true"
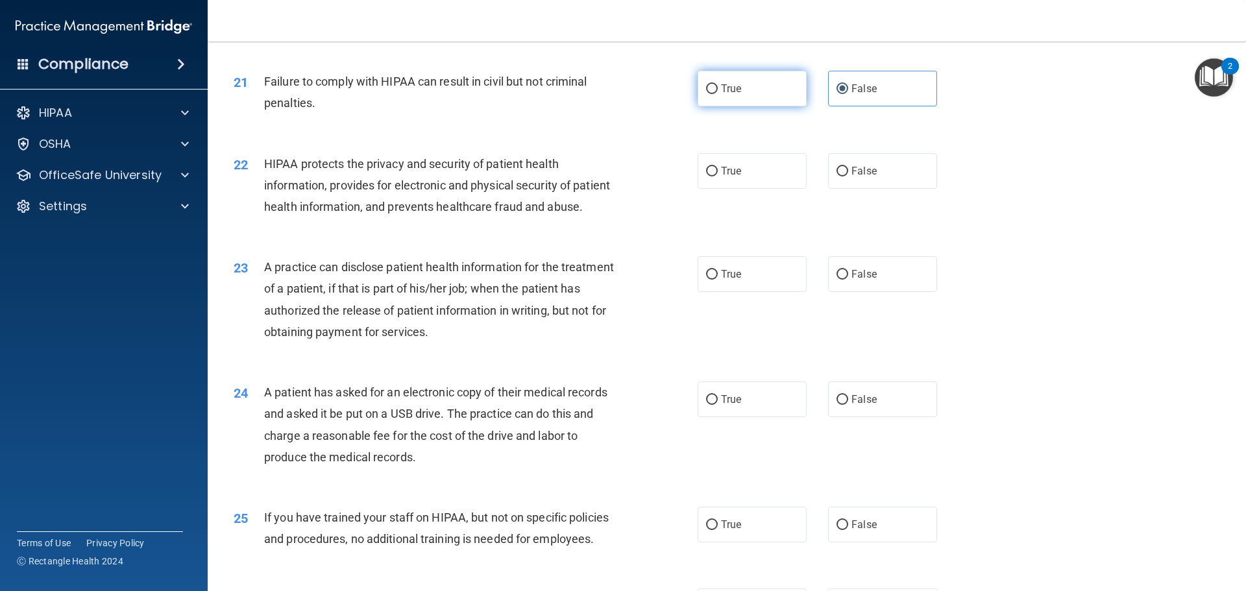
scroll to position [1961, 0]
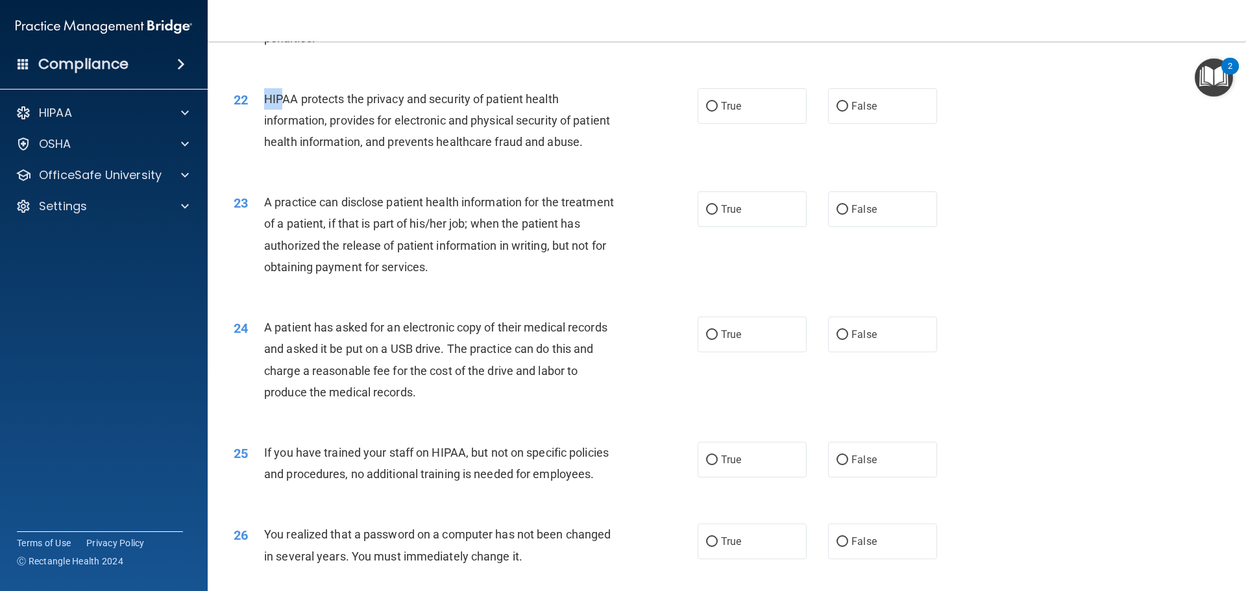
drag, startPoint x: 266, startPoint y: 119, endPoint x: 280, endPoint y: 123, distance: 15.0
click at [280, 123] on span "HIPAA protects the privacy and security of patient health information, provides…" at bounding box center [437, 120] width 346 height 56
click at [725, 112] on span "True" at bounding box center [731, 106] width 20 height 12
click at [718, 112] on input "True" at bounding box center [712, 107] width 12 height 10
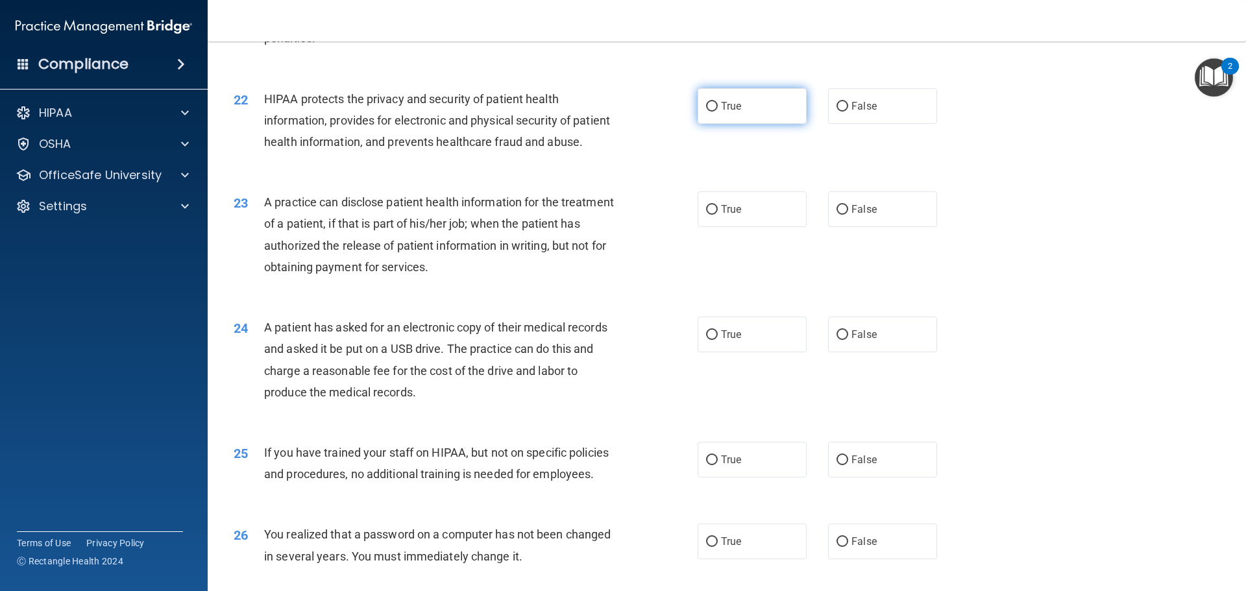
radio input "true"
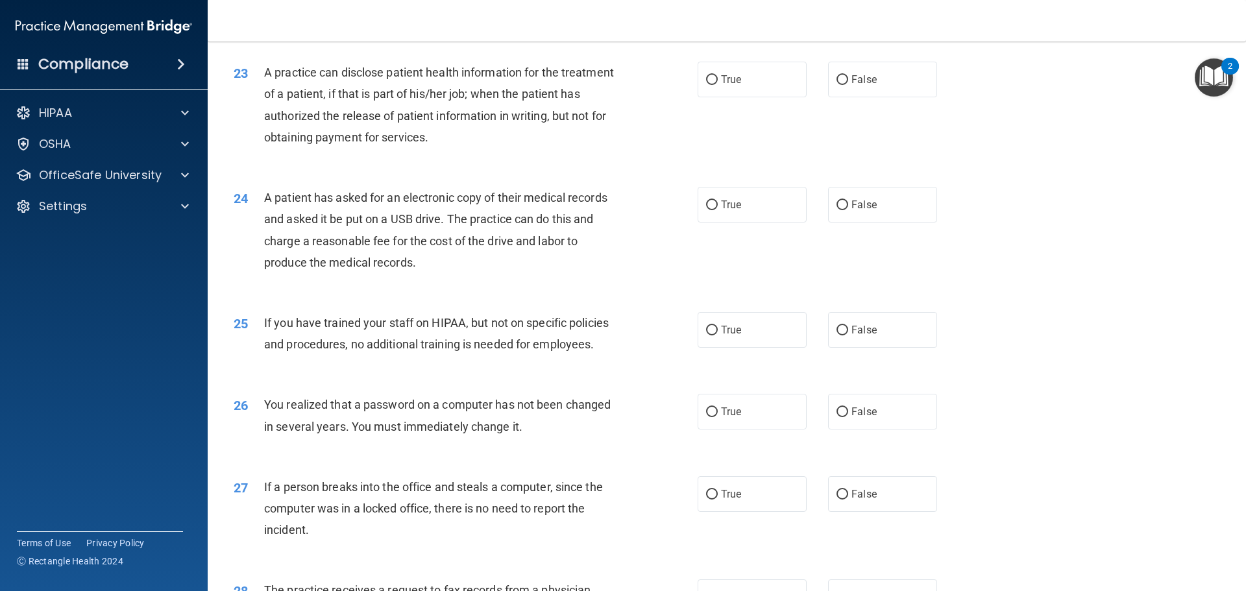
scroll to position [2156, 0]
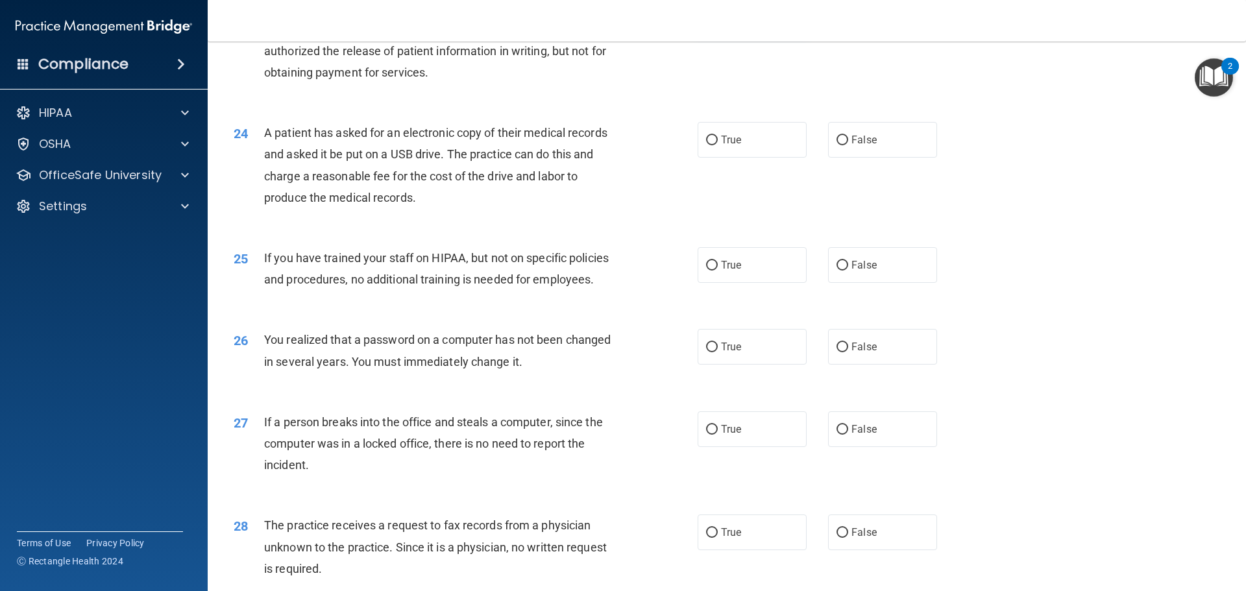
click at [742, 32] on label "True" at bounding box center [752, 15] width 109 height 36
click at [718, 20] on input "True" at bounding box center [712, 15] width 12 height 10
radio input "true"
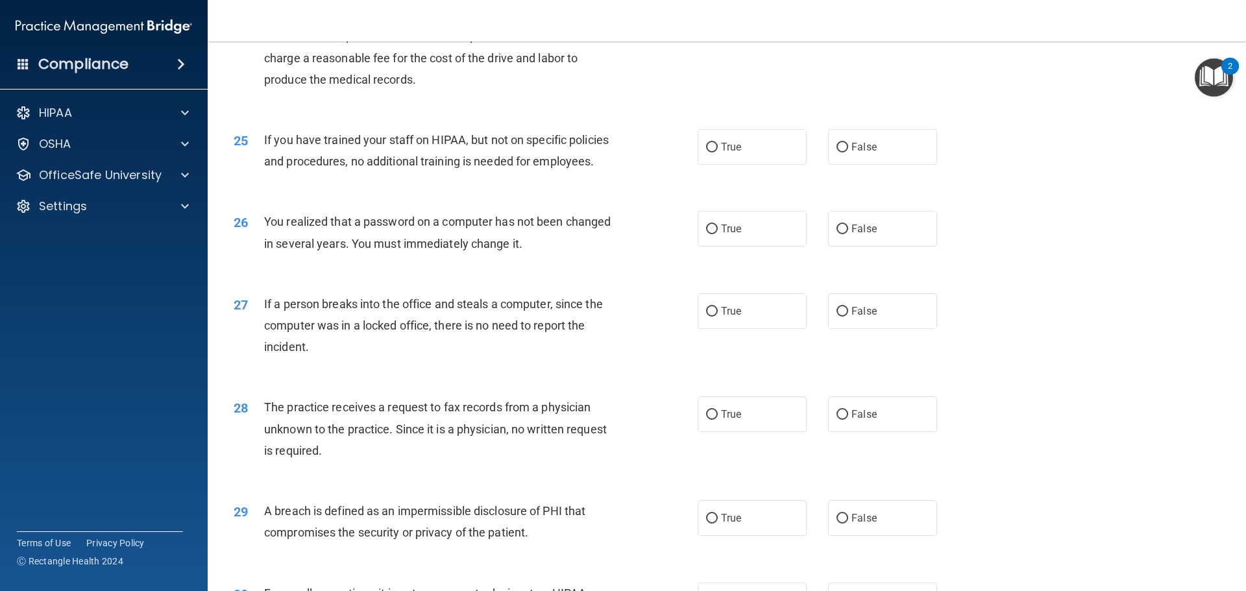
scroll to position [2286, 0]
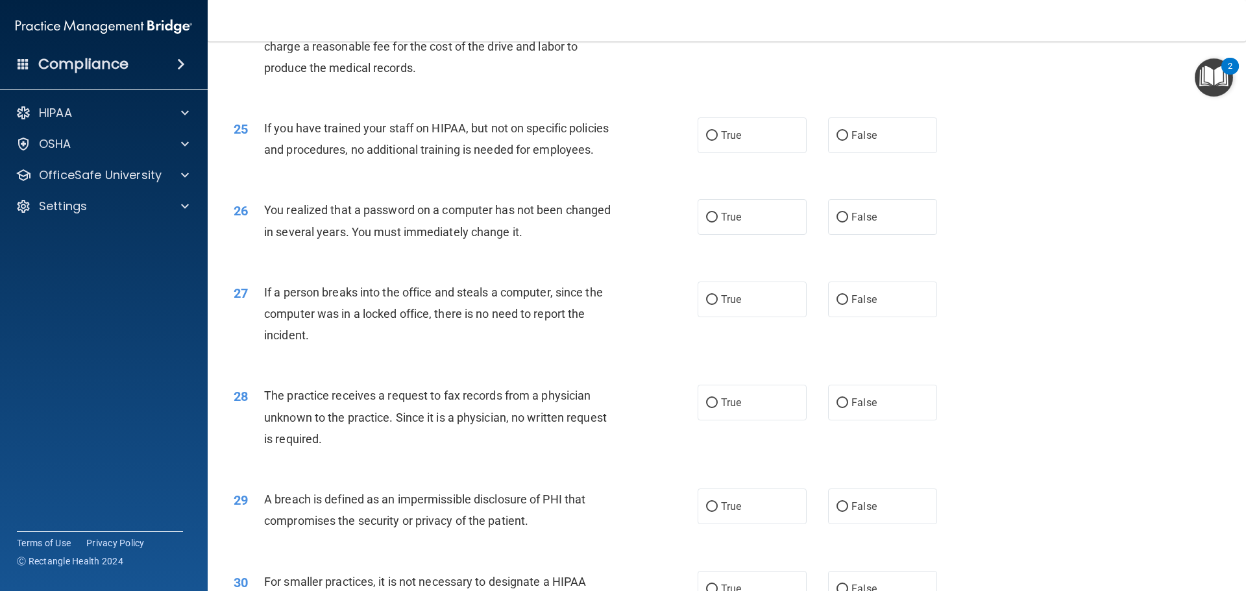
click at [815, 28] on div "True False" at bounding box center [829, 10] width 262 height 36
click at [828, 28] on label "False" at bounding box center [882, 10] width 109 height 36
click at [837, 16] on input "False" at bounding box center [843, 11] width 12 height 10
radio input "true"
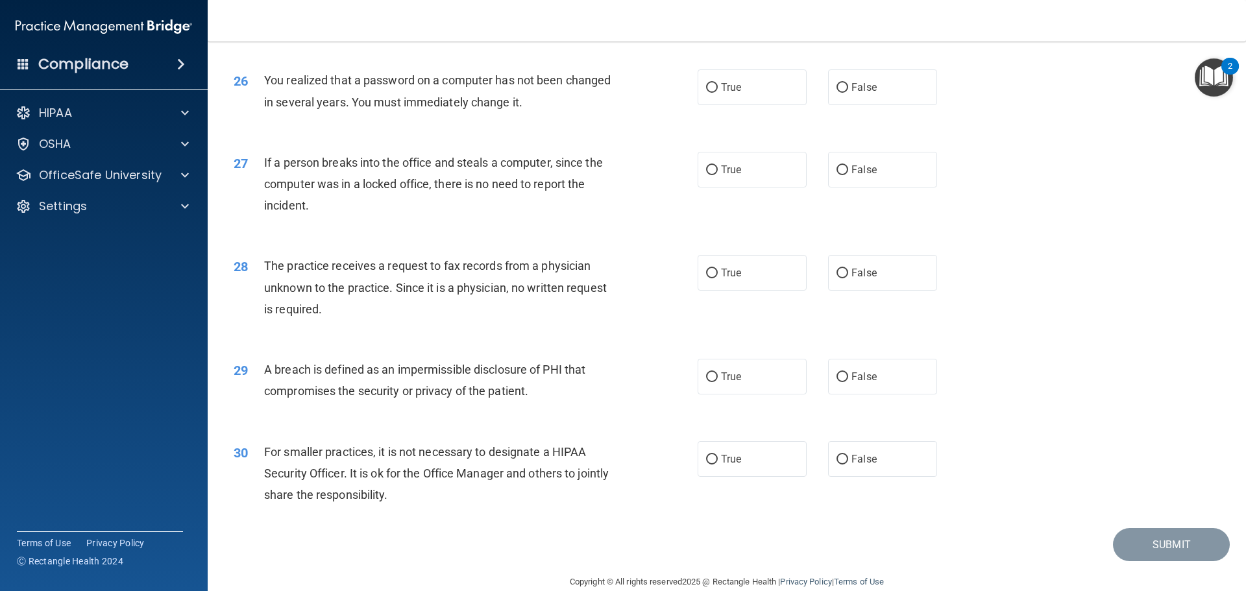
scroll to position [2351, 0]
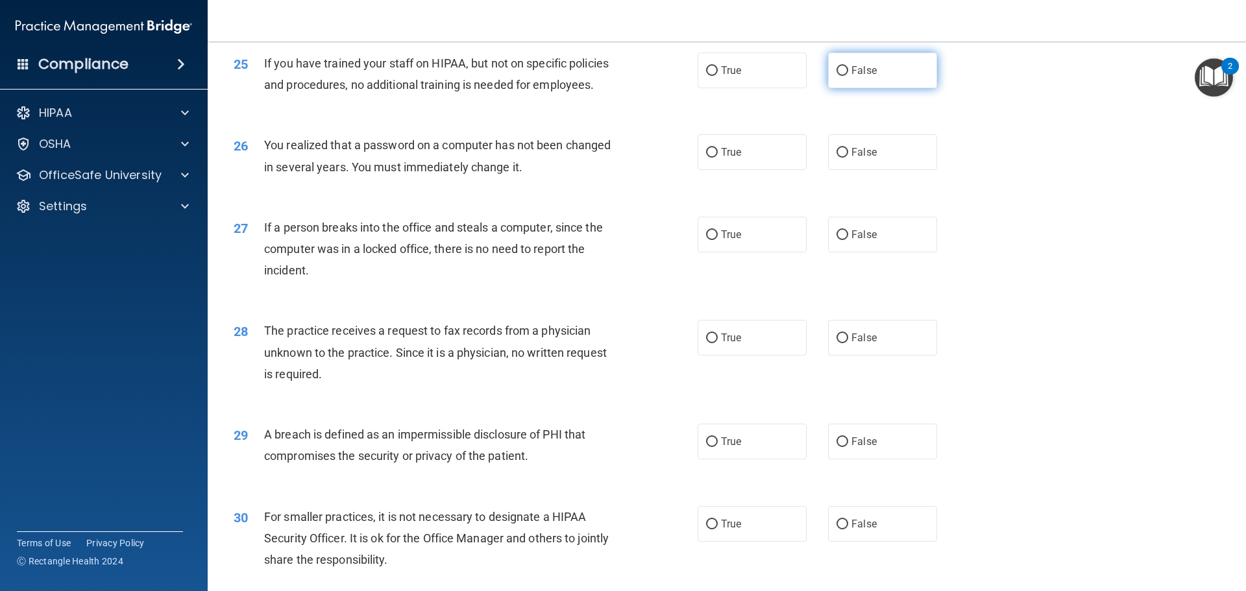
click at [837, 88] on label "False" at bounding box center [882, 71] width 109 height 36
click at [837, 76] on input "False" at bounding box center [843, 71] width 12 height 10
radio input "true"
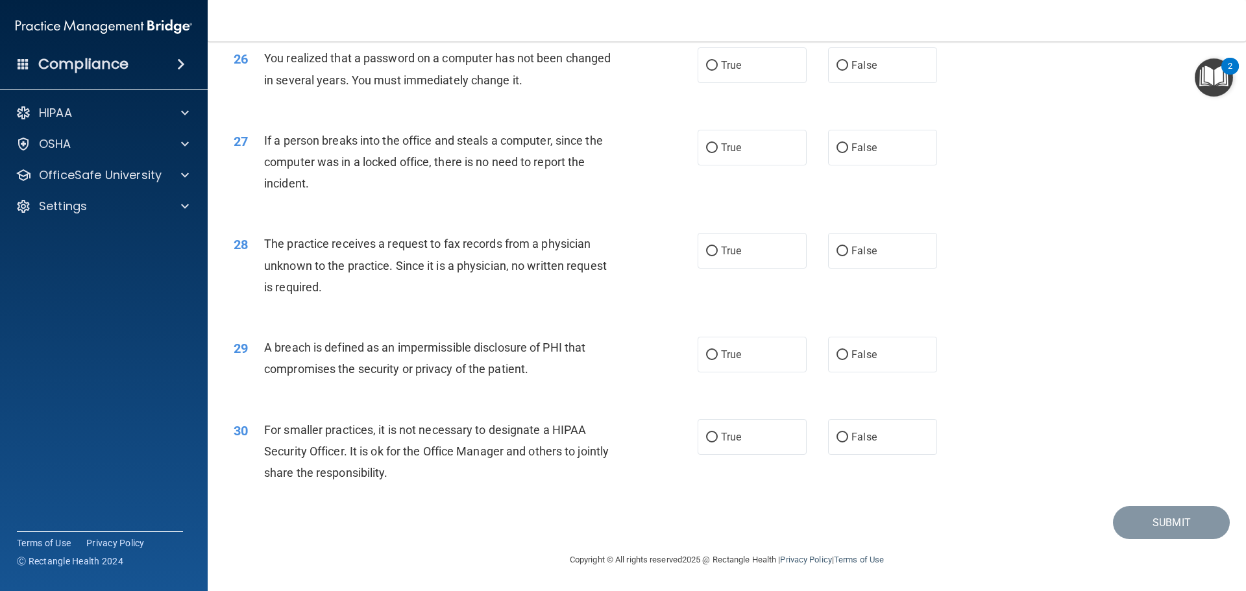
scroll to position [2481, 0]
click at [733, 73] on label "True" at bounding box center [752, 65] width 109 height 36
click at [718, 71] on input "True" at bounding box center [712, 66] width 12 height 10
radio input "true"
click at [848, 160] on label "False" at bounding box center [882, 148] width 109 height 36
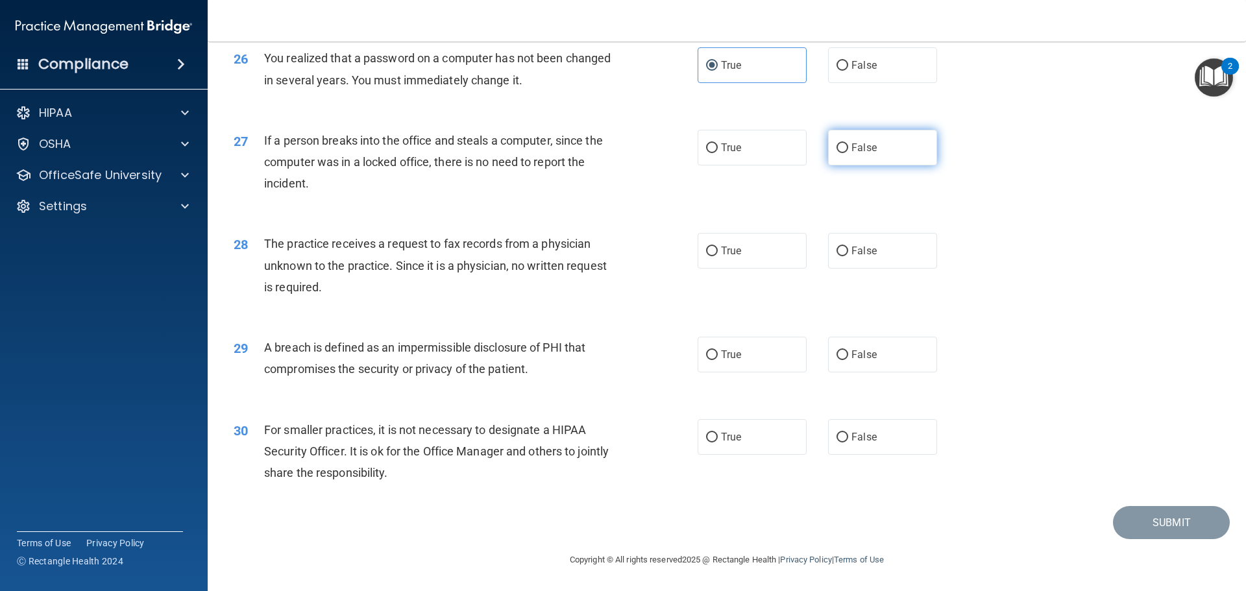
click at [848, 153] on input "False" at bounding box center [843, 148] width 12 height 10
radio input "true"
click at [850, 262] on label "False" at bounding box center [882, 251] width 109 height 36
click at [848, 256] on input "False" at bounding box center [843, 252] width 12 height 10
radio input "true"
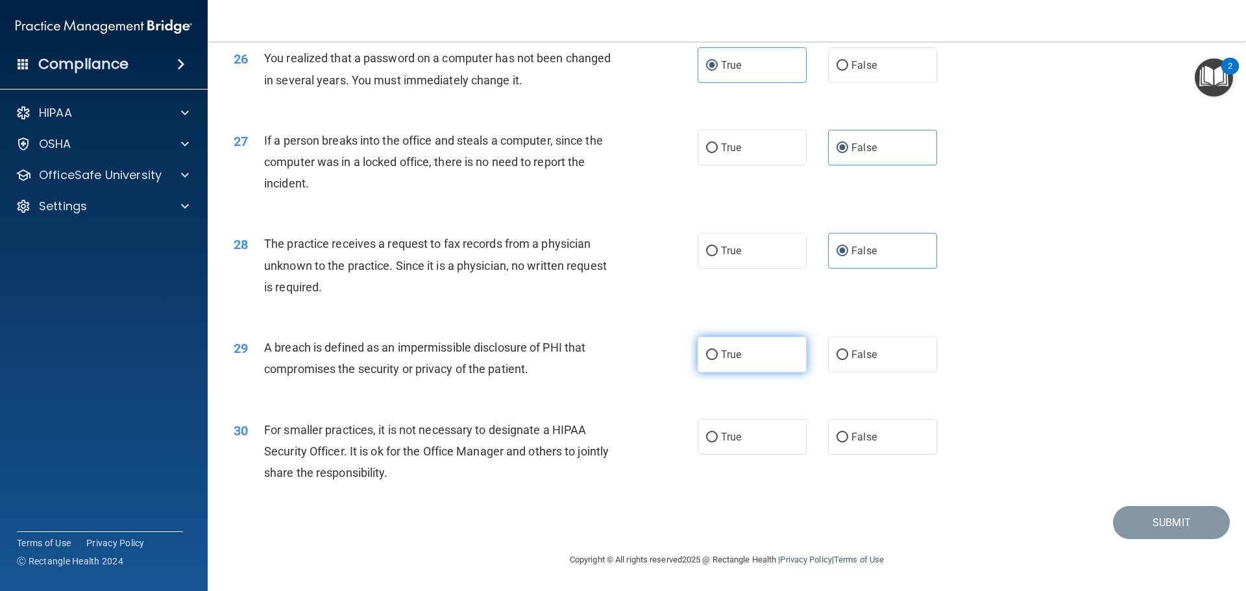
click at [781, 356] on label "True" at bounding box center [752, 355] width 109 height 36
click at [718, 356] on input "True" at bounding box center [712, 355] width 12 height 10
radio input "true"
click at [715, 438] on label "True" at bounding box center [752, 437] width 109 height 36
click at [715, 438] on input "True" at bounding box center [712, 438] width 12 height 10
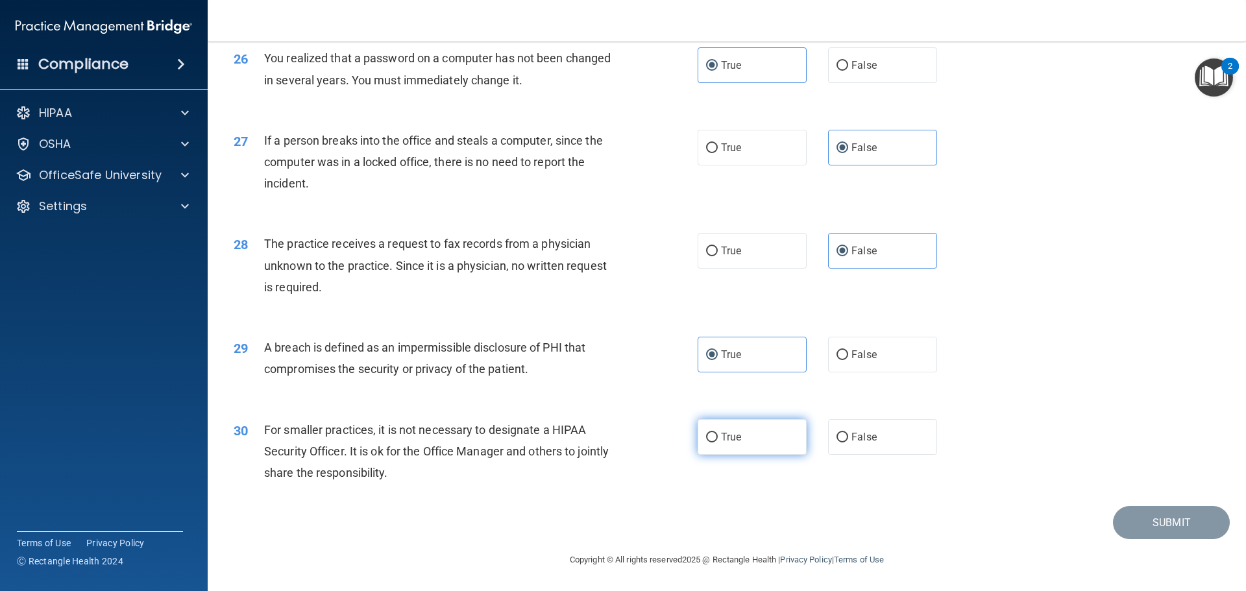
radio input "true"
click at [1183, 522] on button "Submit" at bounding box center [1171, 522] width 117 height 33
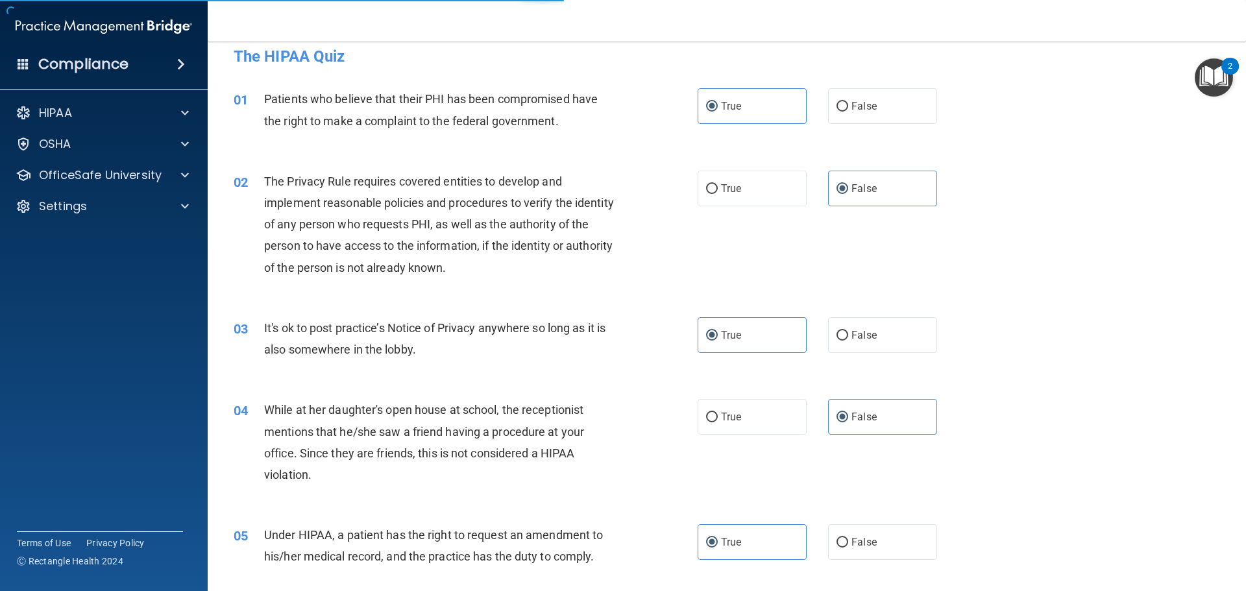
scroll to position [0, 0]
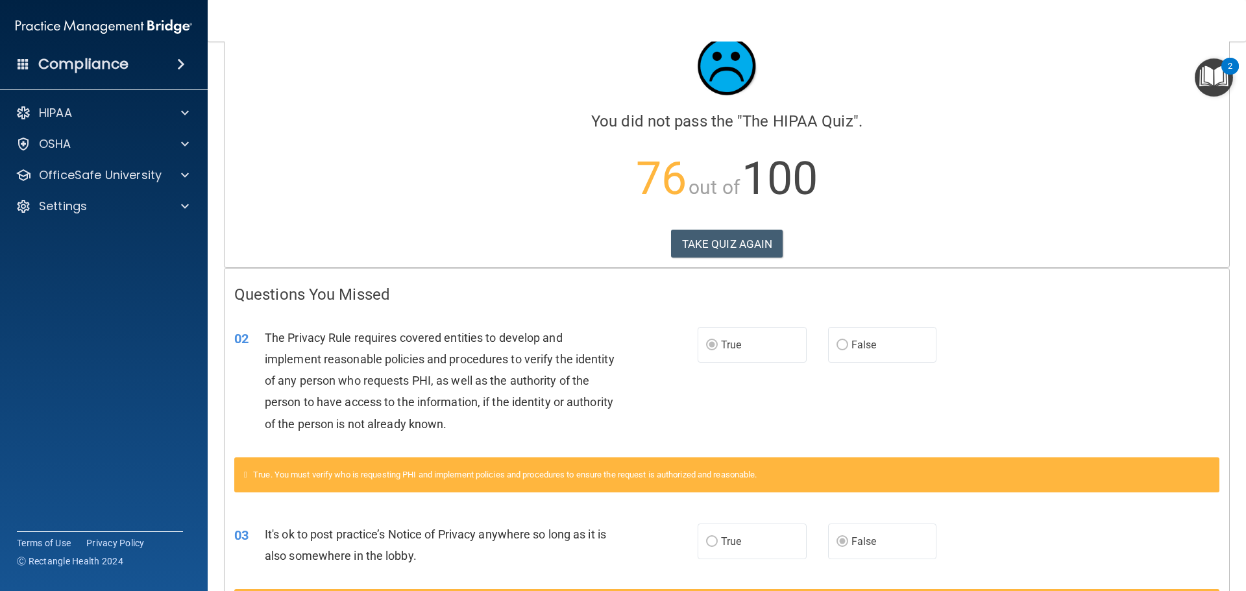
scroll to position [29, 0]
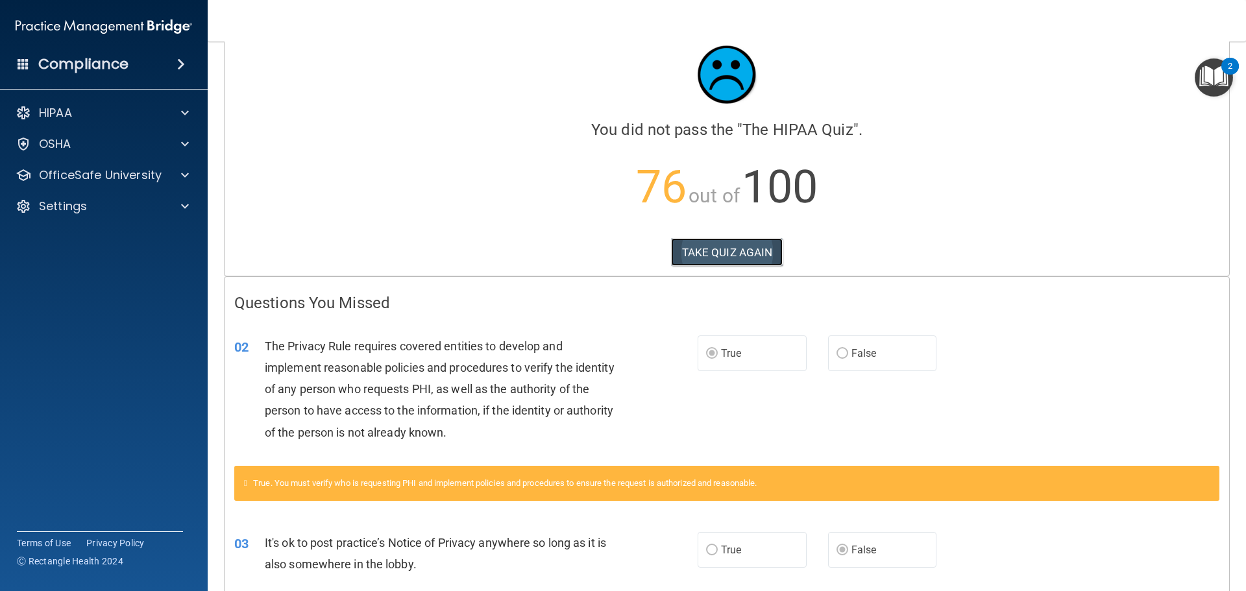
click at [755, 242] on button "TAKE QUIZ AGAIN" at bounding box center [727, 252] width 112 height 29
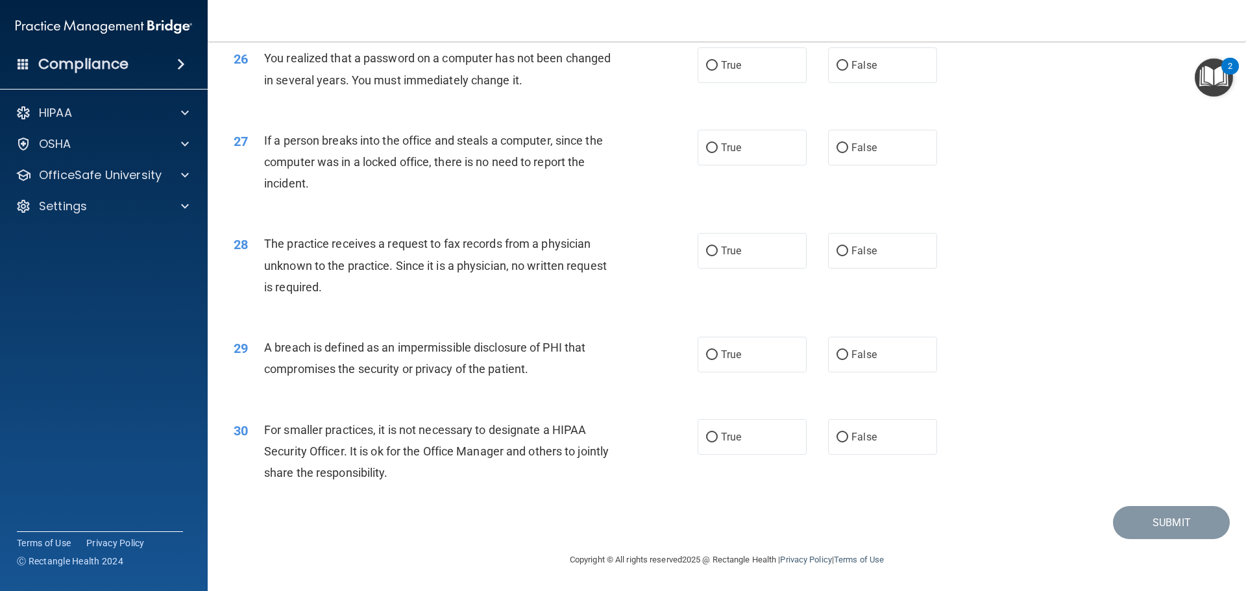
scroll to position [2481, 0]
click at [737, 422] on label "True" at bounding box center [752, 437] width 109 height 36
click at [718, 433] on input "True" at bounding box center [712, 438] width 12 height 10
radio input "true"
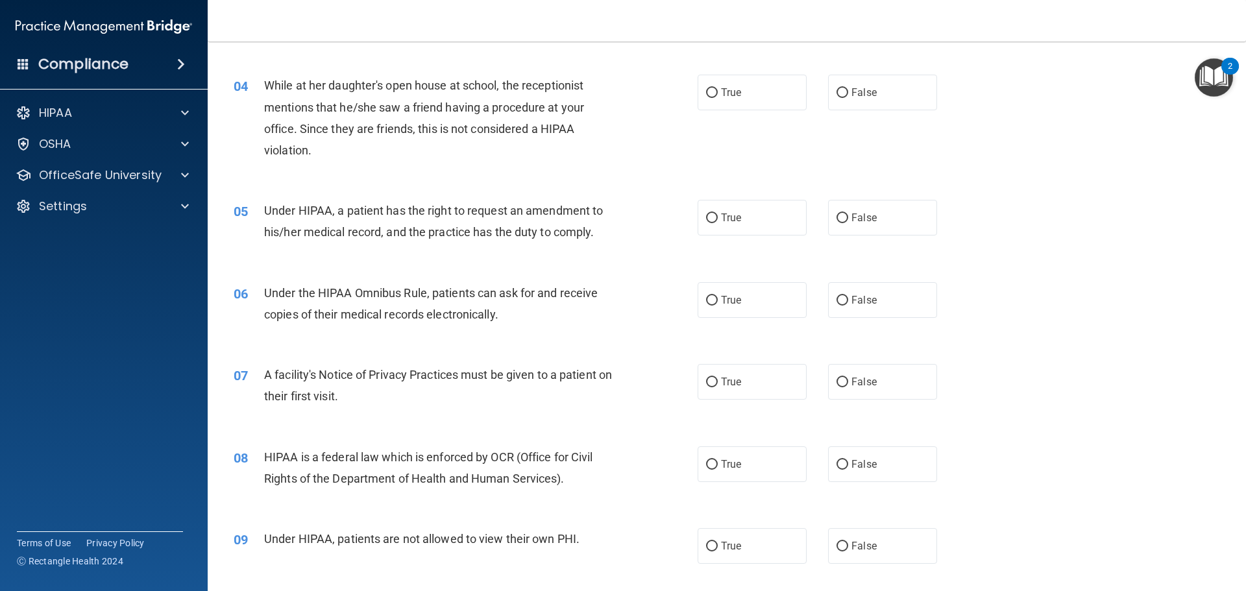
scroll to position [0, 0]
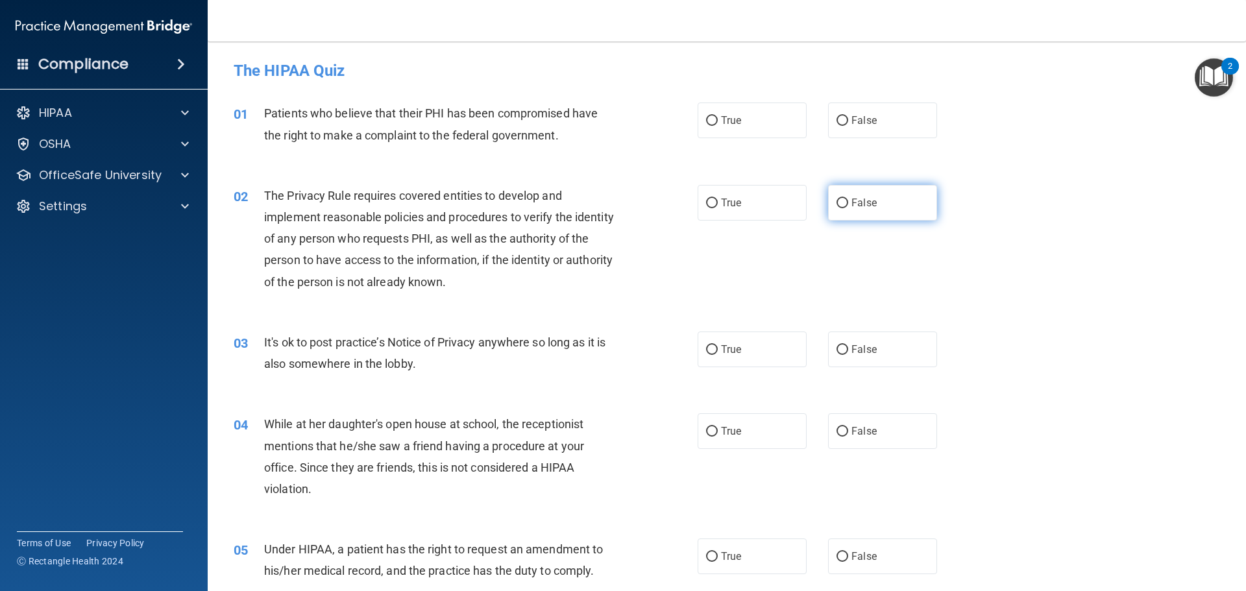
click at [877, 191] on label "False" at bounding box center [882, 203] width 109 height 36
click at [848, 199] on input "False" at bounding box center [843, 204] width 12 height 10
radio input "true"
click at [729, 352] on span "True" at bounding box center [731, 349] width 20 height 12
click at [718, 352] on input "True" at bounding box center [712, 350] width 12 height 10
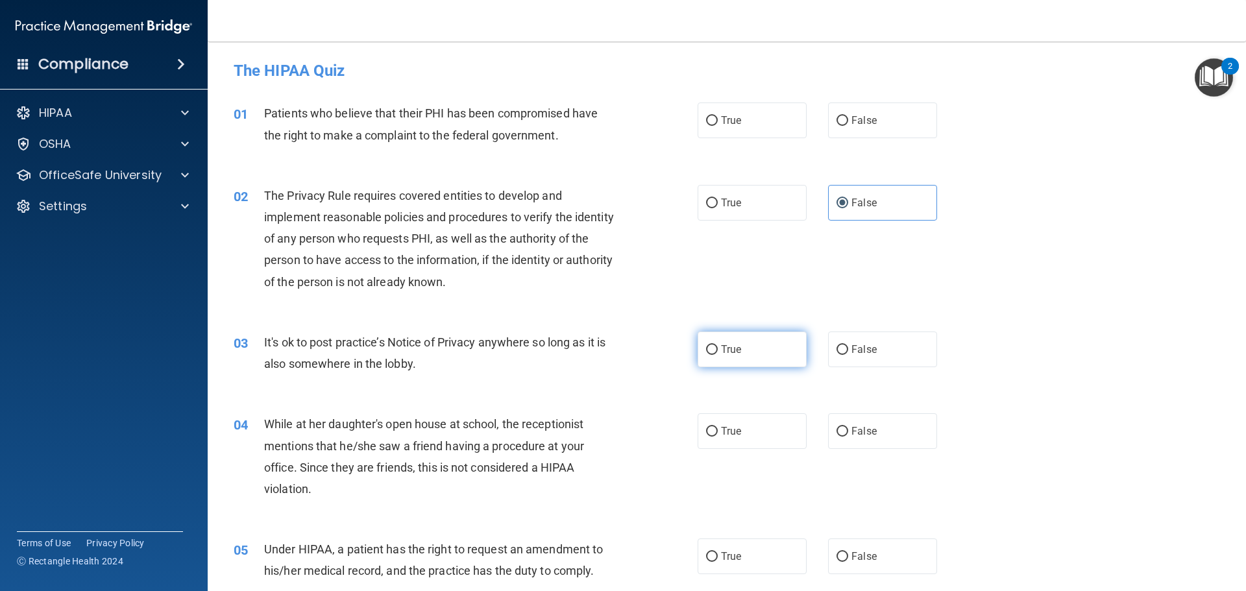
radio input "true"
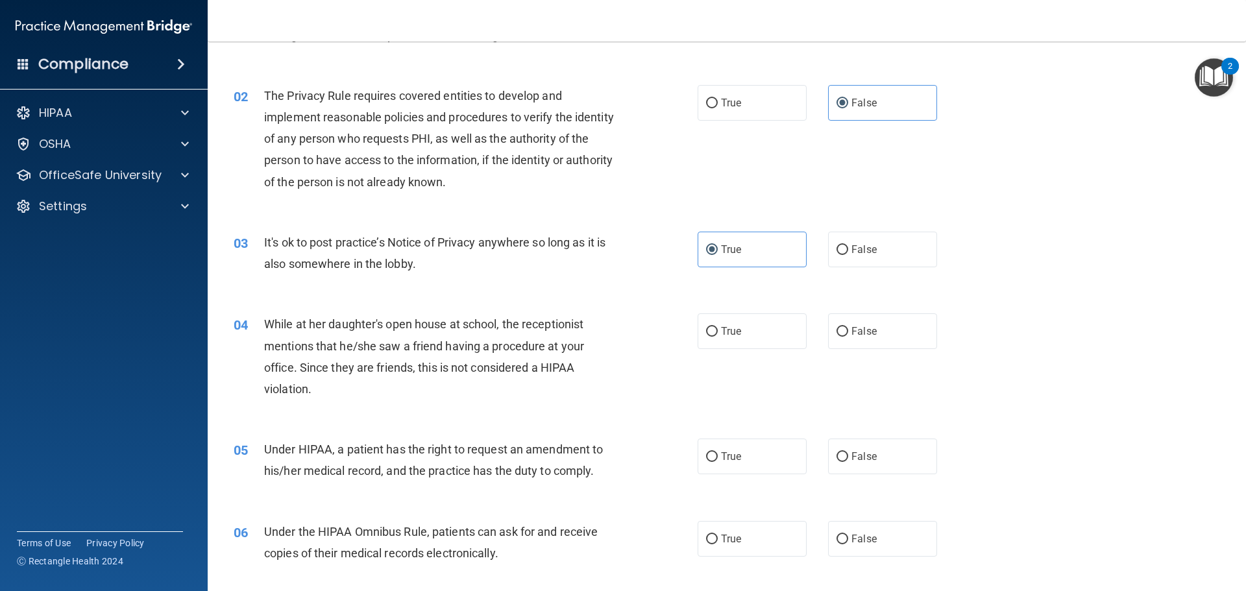
scroll to position [130, 0]
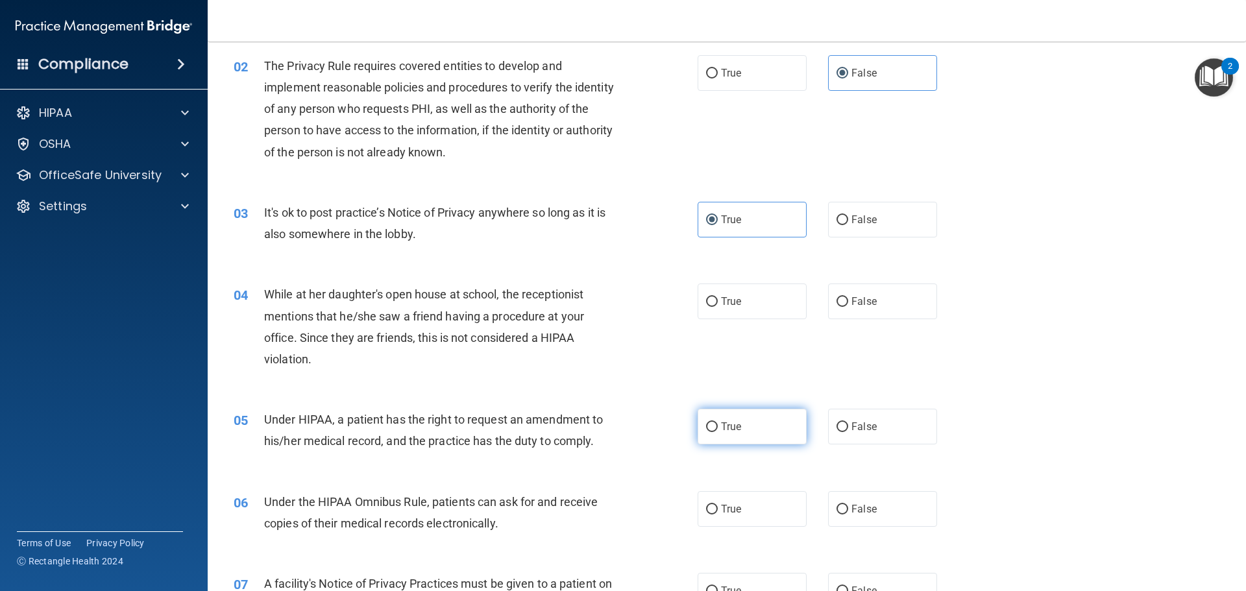
click at [729, 422] on span "True" at bounding box center [731, 427] width 20 height 12
click at [718, 423] on input "True" at bounding box center [712, 428] width 12 height 10
radio input "true"
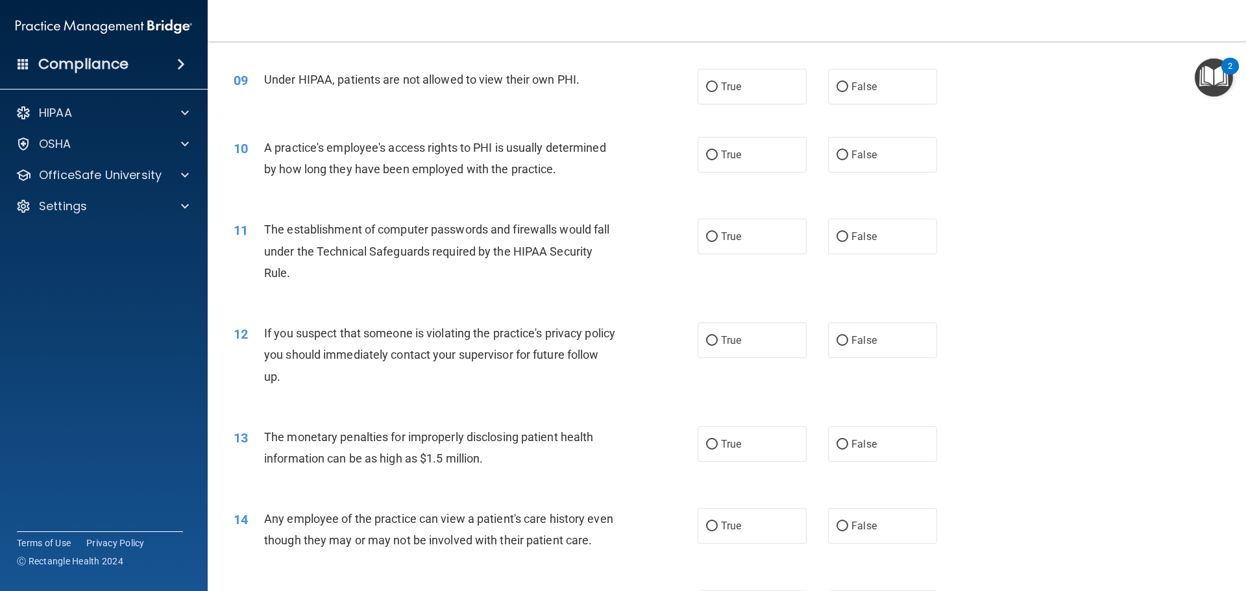
scroll to position [844, 0]
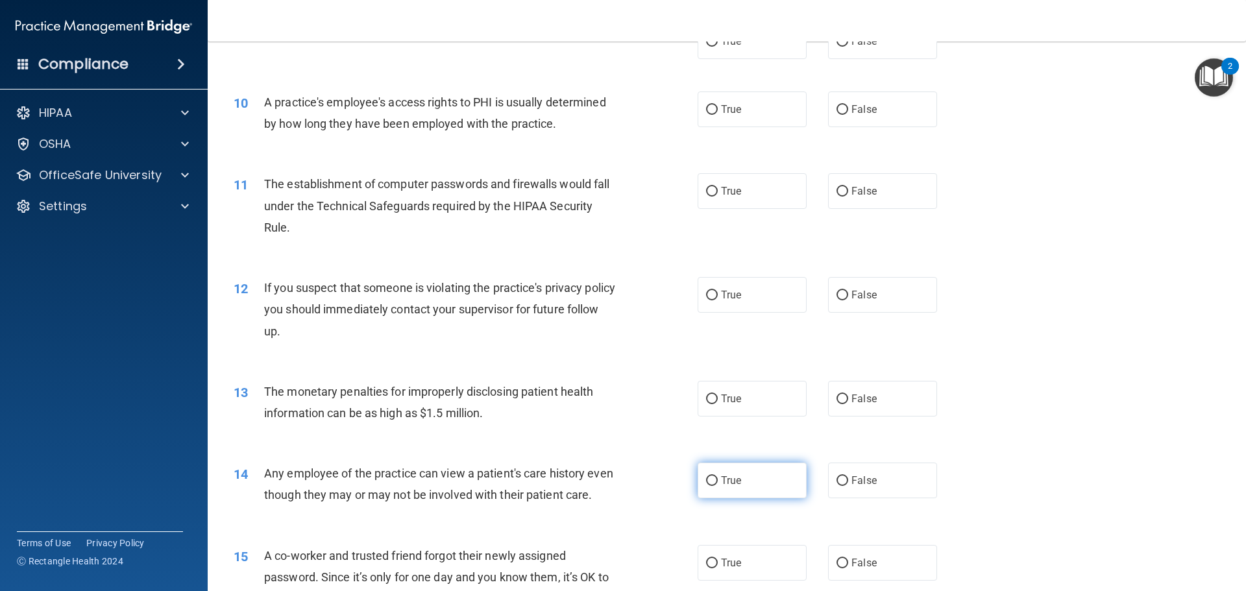
click at [721, 479] on span "True" at bounding box center [731, 480] width 20 height 12
click at [717, 479] on input "True" at bounding box center [712, 481] width 12 height 10
radio input "true"
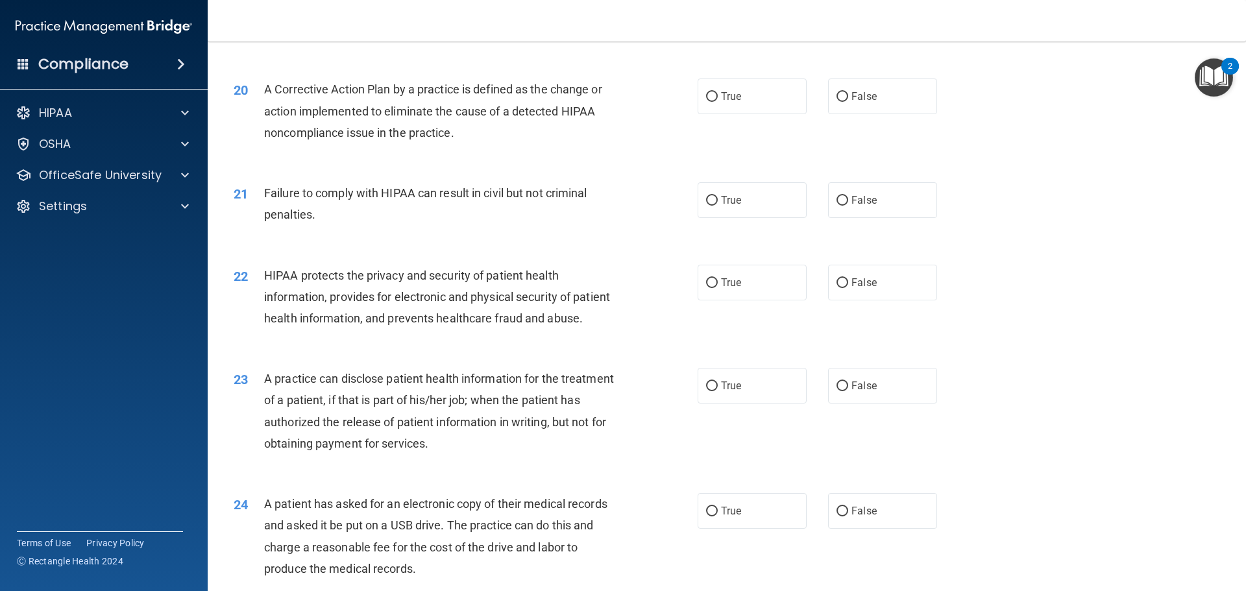
scroll to position [1817, 0]
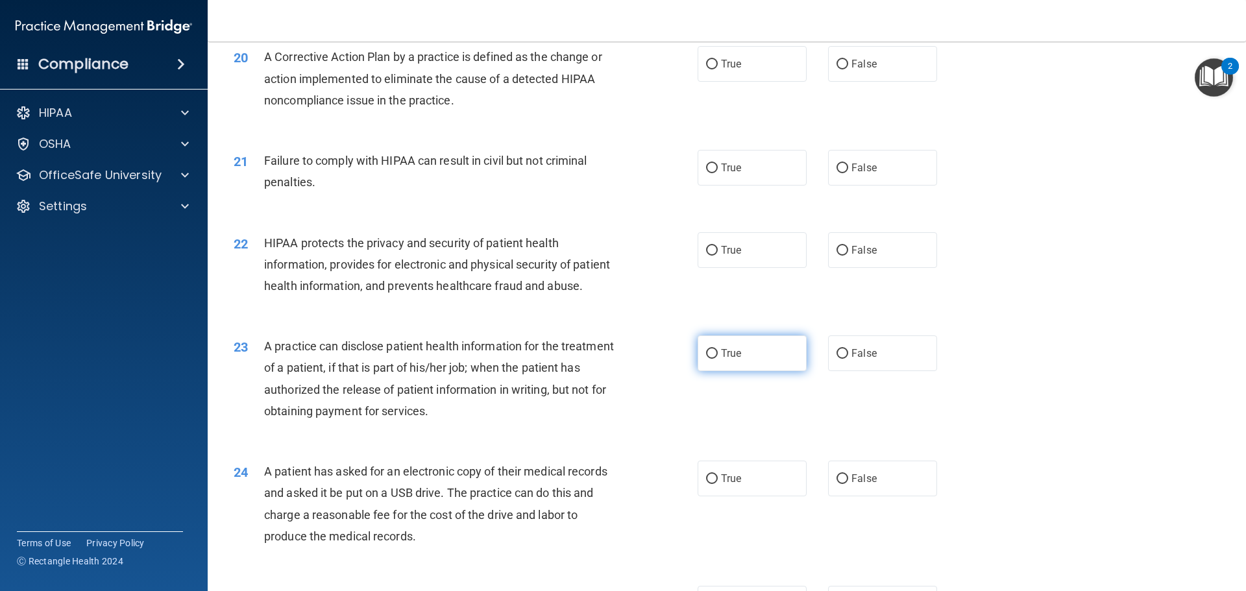
click at [737, 371] on label "True" at bounding box center [752, 354] width 109 height 36
click at [718, 359] on input "True" at bounding box center [712, 354] width 12 height 10
radio input "true"
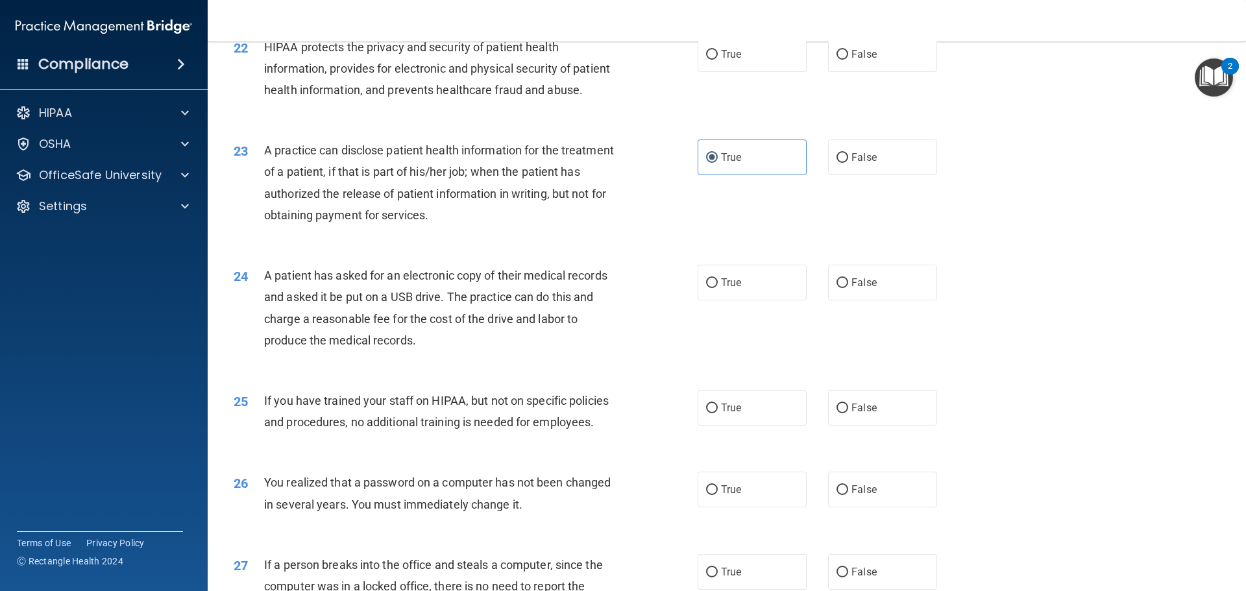
scroll to position [2026, 0]
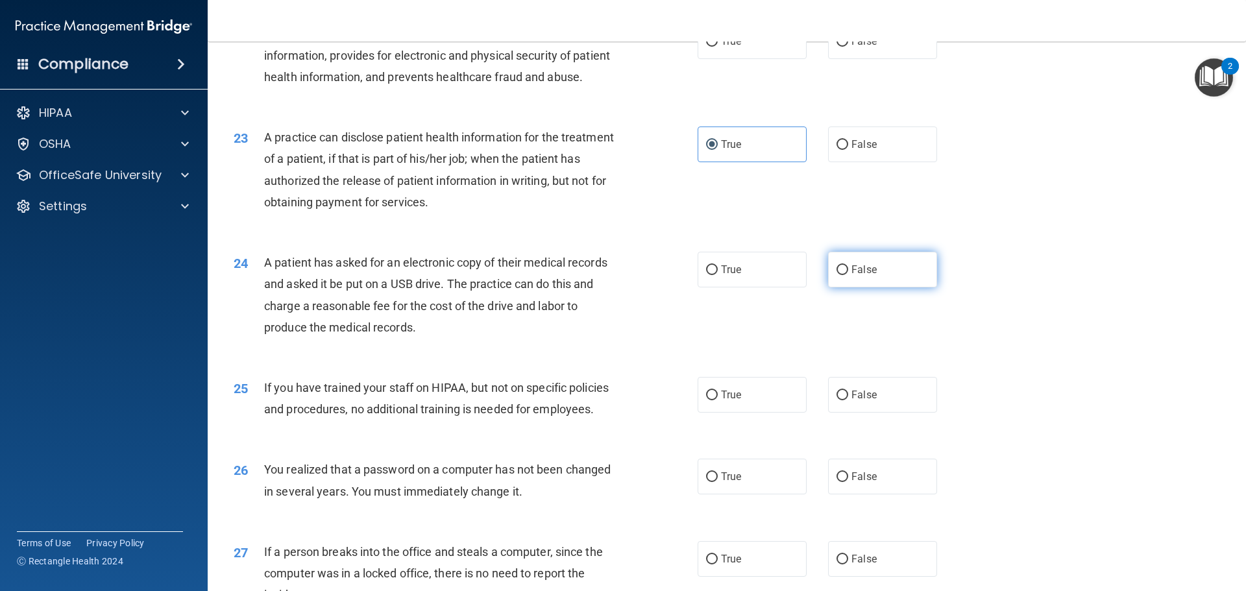
click at [848, 288] on label "False" at bounding box center [882, 270] width 109 height 36
click at [848, 275] on input "False" at bounding box center [843, 270] width 12 height 10
radio input "true"
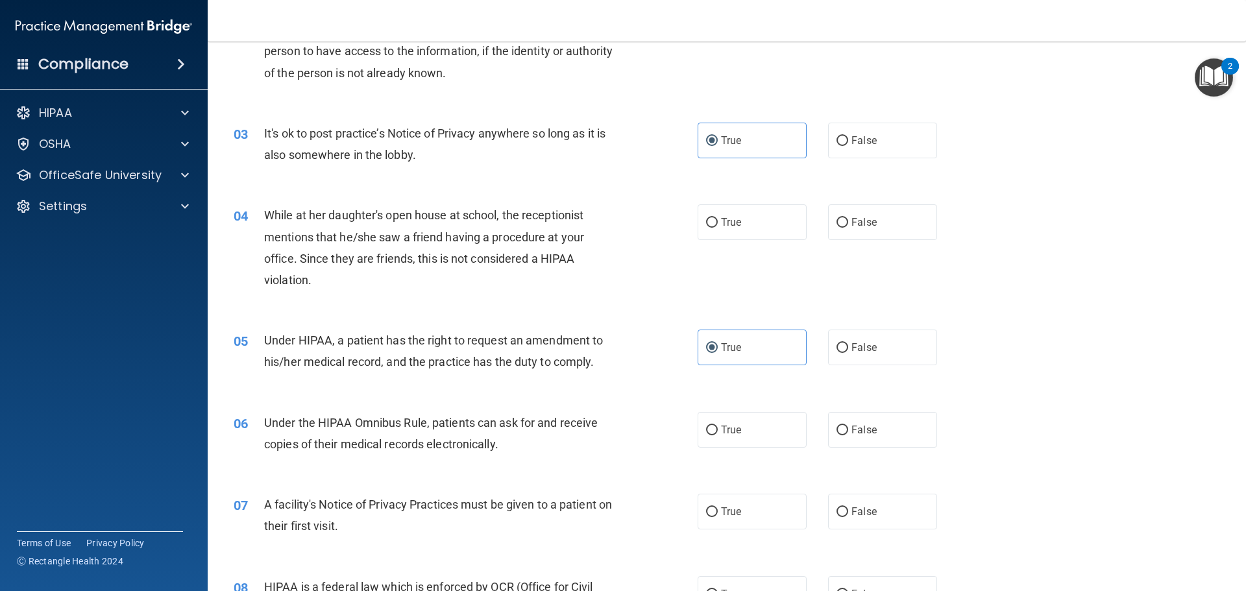
scroll to position [0, 0]
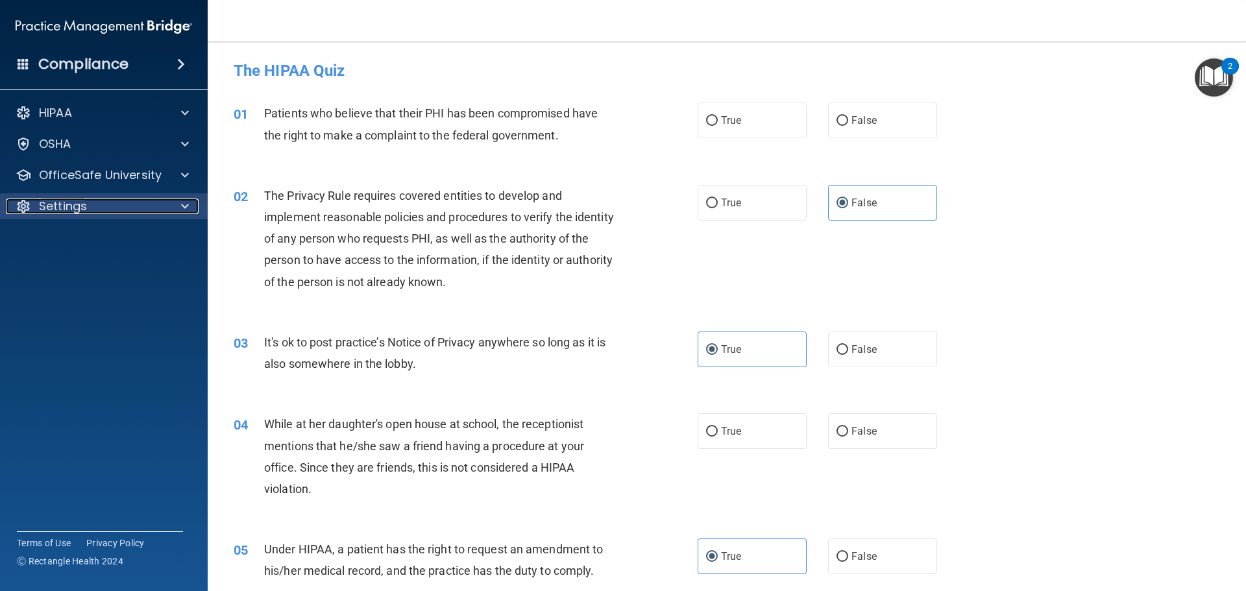
click at [130, 206] on div "Settings" at bounding box center [86, 207] width 161 height 16
click at [71, 270] on p "Sign Out" at bounding box center [96, 268] width 177 height 13
